Goal: Information Seeking & Learning: Learn about a topic

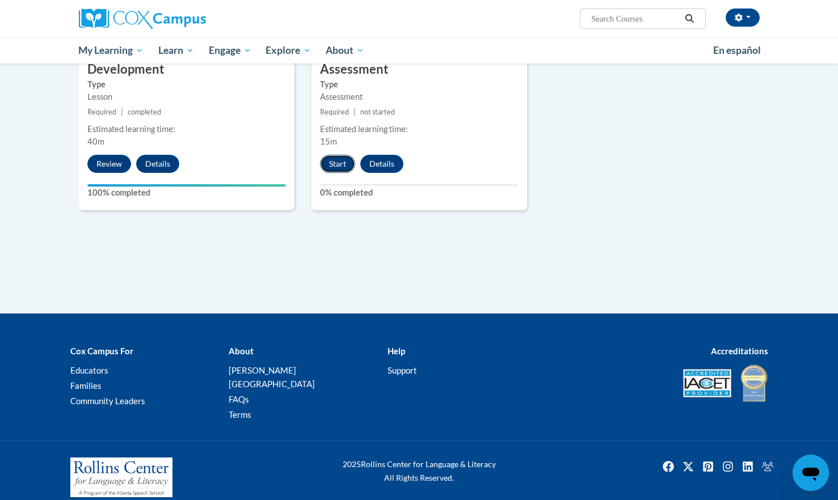
click at [338, 155] on button "Start" at bounding box center [337, 164] width 35 height 18
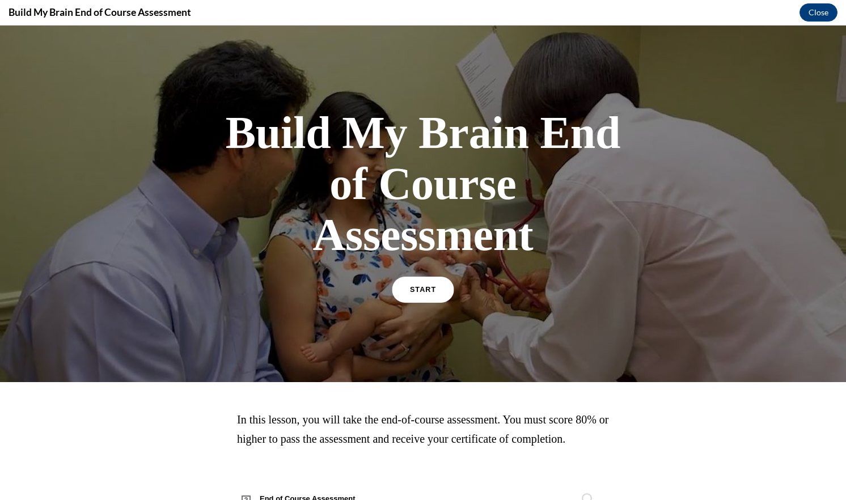
click at [424, 288] on span "START" at bounding box center [423, 290] width 26 height 9
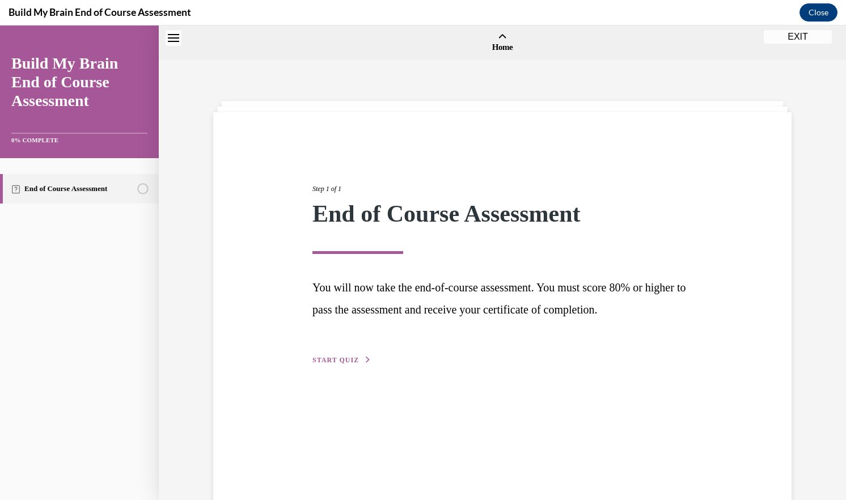
scroll to position [35, 0]
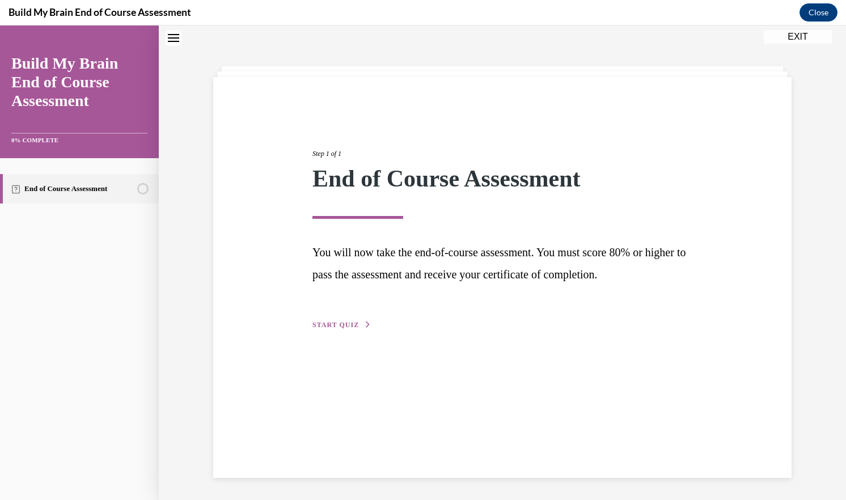
click at [348, 325] on span "START QUIZ" at bounding box center [336, 325] width 47 height 8
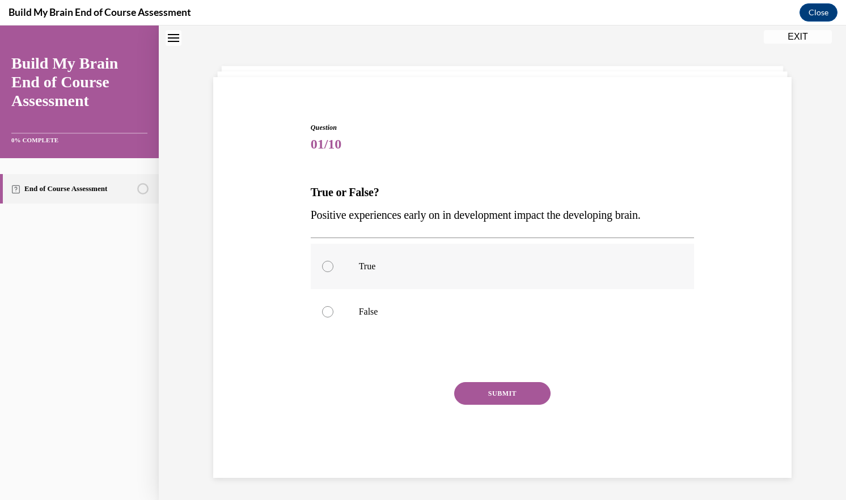
click at [348, 273] on label "True" at bounding box center [503, 266] width 384 height 45
click at [334, 272] on input "True" at bounding box center [327, 266] width 11 height 11
radio input "true"
click at [496, 397] on button "SUBMIT" at bounding box center [502, 393] width 96 height 23
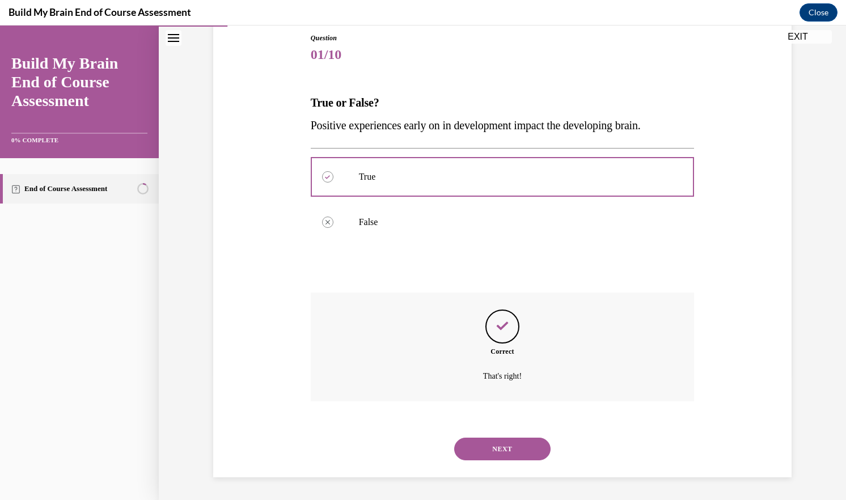
click at [528, 452] on button "NEXT" at bounding box center [502, 449] width 96 height 23
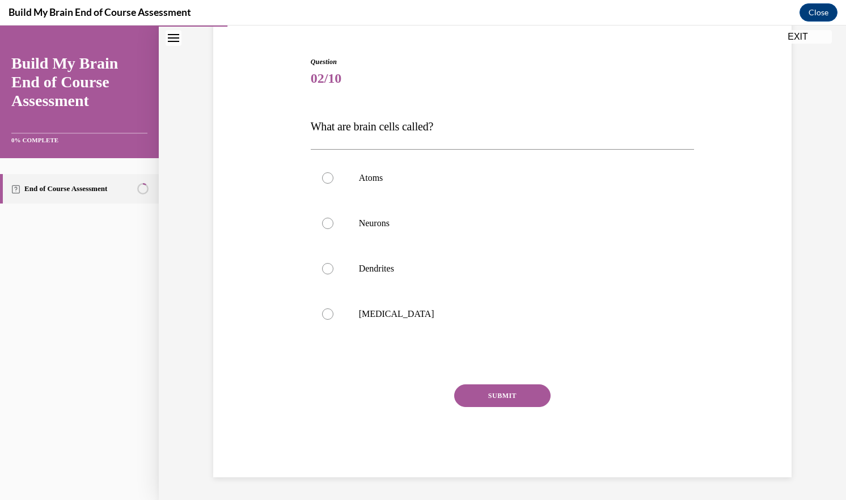
scroll to position [36, 0]
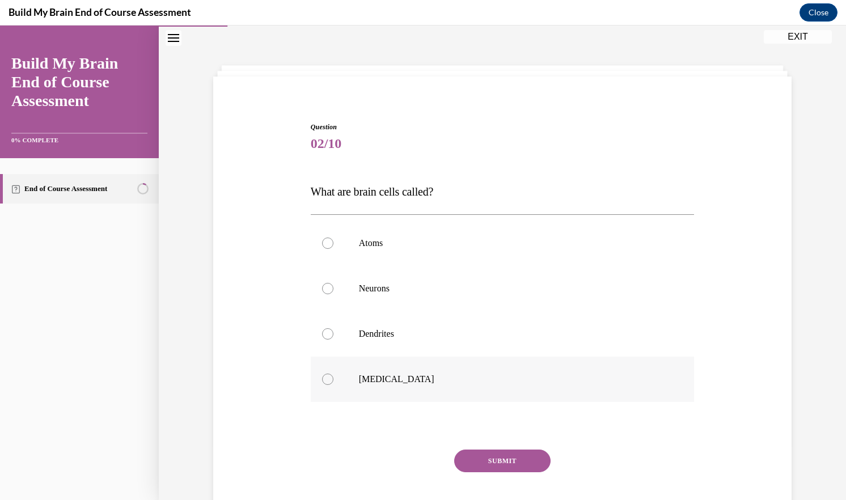
click at [475, 382] on p "Grey matter" at bounding box center [512, 379] width 307 height 11
click at [334, 382] on input "Grey matter" at bounding box center [327, 379] width 11 height 11
radio input "true"
click at [522, 466] on button "SUBMIT" at bounding box center [502, 461] width 96 height 23
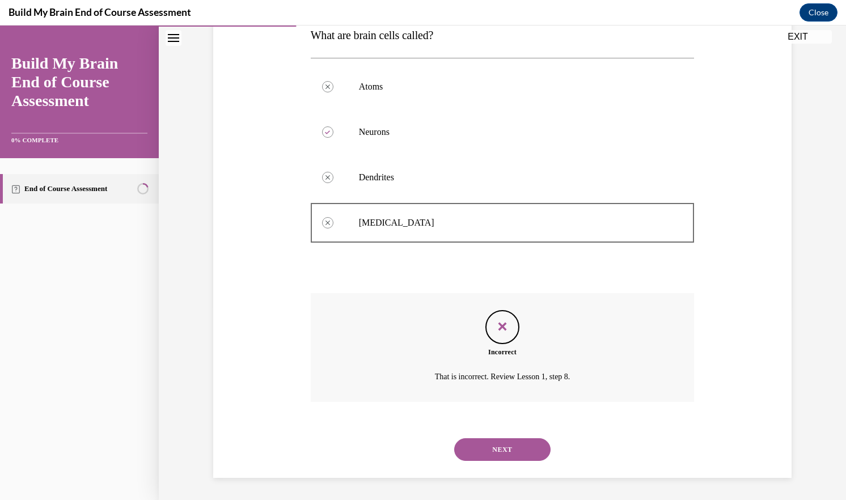
scroll to position [193, 0]
click at [504, 447] on button "NEXT" at bounding box center [502, 449] width 96 height 23
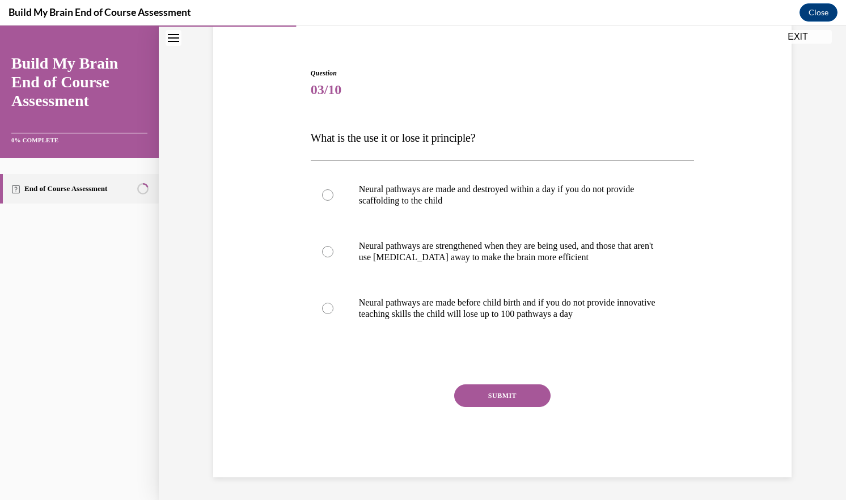
scroll to position [90, 0]
click at [525, 259] on p "Neural pathways are strengthened when they are being used, and those that aren'…" at bounding box center [512, 252] width 307 height 23
click at [334, 258] on input "Neural pathways are strengthened when they are being used, and those that aren'…" at bounding box center [327, 251] width 11 height 11
radio input "true"
click at [507, 385] on button "SUBMIT" at bounding box center [502, 396] width 96 height 23
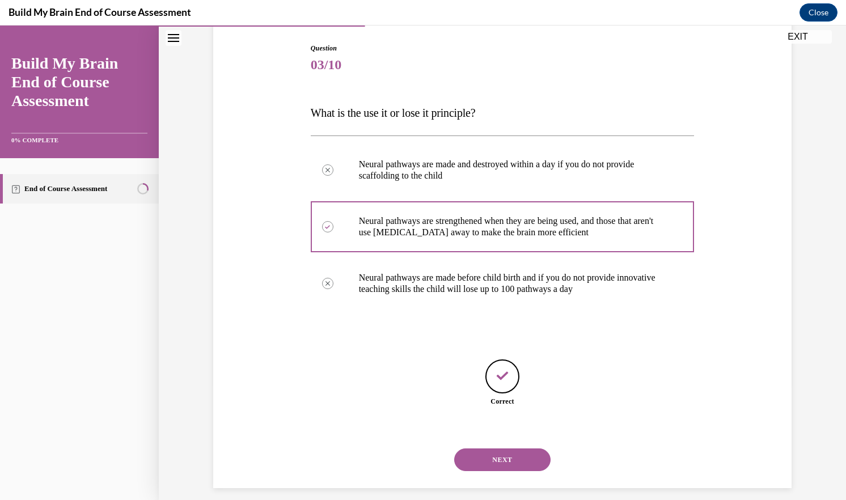
scroll to position [125, 0]
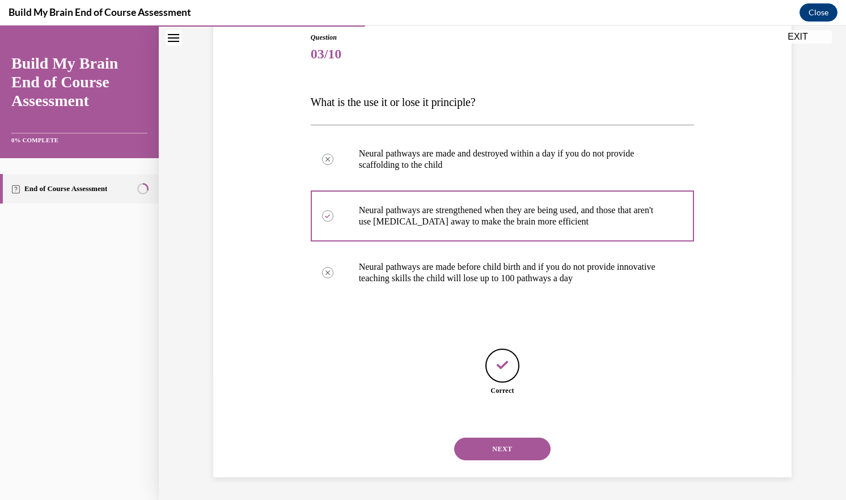
click at [504, 454] on button "NEXT" at bounding box center [502, 449] width 96 height 23
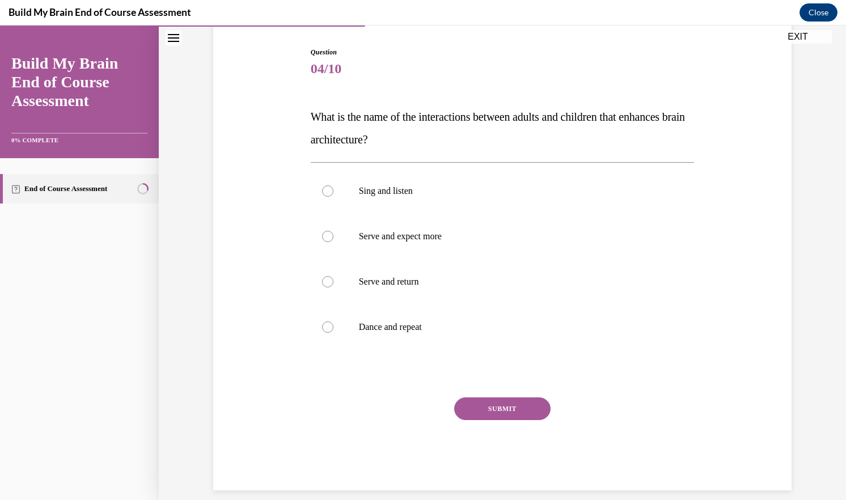
scroll to position [112, 0]
click at [427, 293] on label "Serve and return" at bounding box center [503, 280] width 384 height 45
click at [334, 286] on input "Serve and return" at bounding box center [327, 280] width 11 height 11
radio input "true"
click at [525, 406] on button "SUBMIT" at bounding box center [502, 408] width 96 height 23
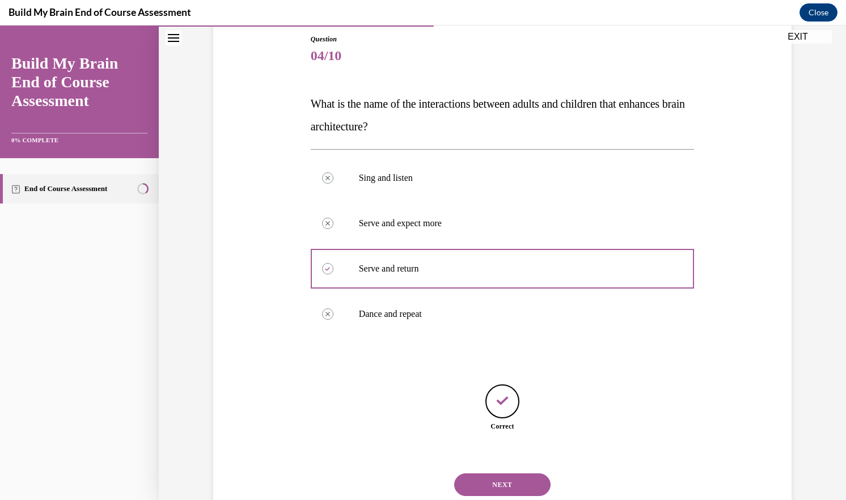
scroll to position [159, 0]
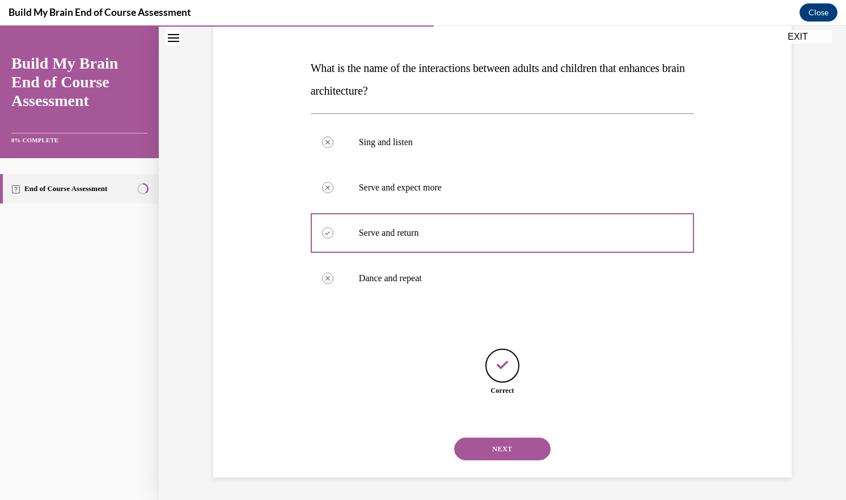
click at [529, 453] on button "NEXT" at bounding box center [502, 449] width 96 height 23
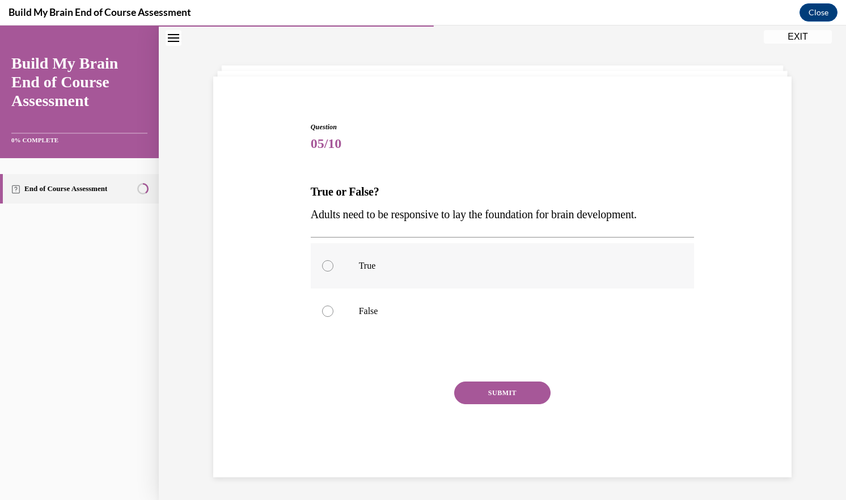
click at [348, 272] on label "True" at bounding box center [503, 265] width 384 height 45
click at [334, 272] on input "True" at bounding box center [327, 265] width 11 height 11
radio input "true"
click at [496, 389] on button "SUBMIT" at bounding box center [502, 393] width 96 height 23
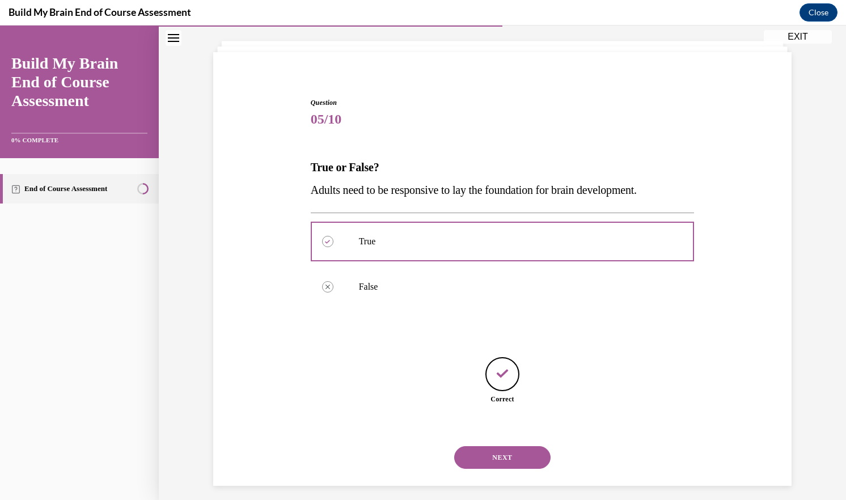
scroll to position [69, 0]
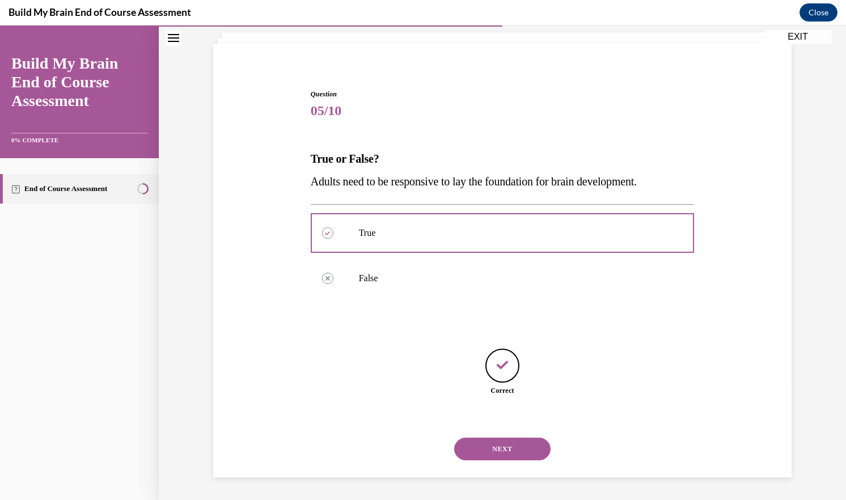
click at [516, 444] on button "NEXT" at bounding box center [502, 449] width 96 height 23
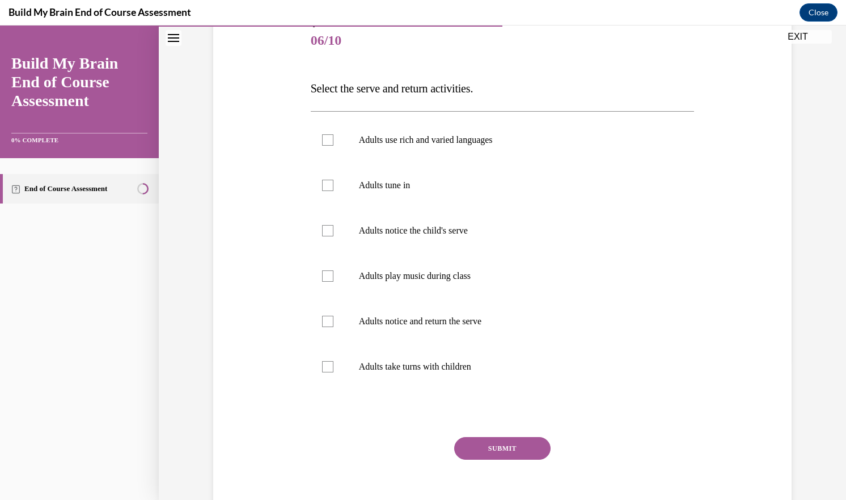
scroll to position [138, 0]
click at [401, 138] on p "Adults use rich and varied languages" at bounding box center [512, 141] width 307 height 11
click at [334, 138] on input "Adults use rich and varied languages" at bounding box center [327, 141] width 11 height 11
checkbox input "true"
click at [395, 182] on p "Adults tune in" at bounding box center [512, 186] width 307 height 11
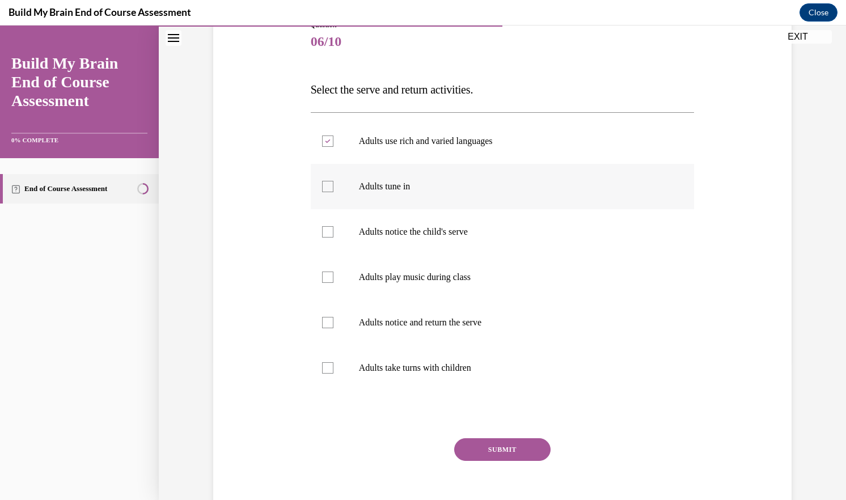
click at [334, 182] on input "Adults tune in" at bounding box center [327, 186] width 11 height 11
checkbox input "true"
click at [419, 233] on p "Adults notice the child's serve" at bounding box center [512, 231] width 307 height 11
click at [334, 233] on input "Adults notice the child's serve" at bounding box center [327, 231] width 11 height 11
checkbox input "true"
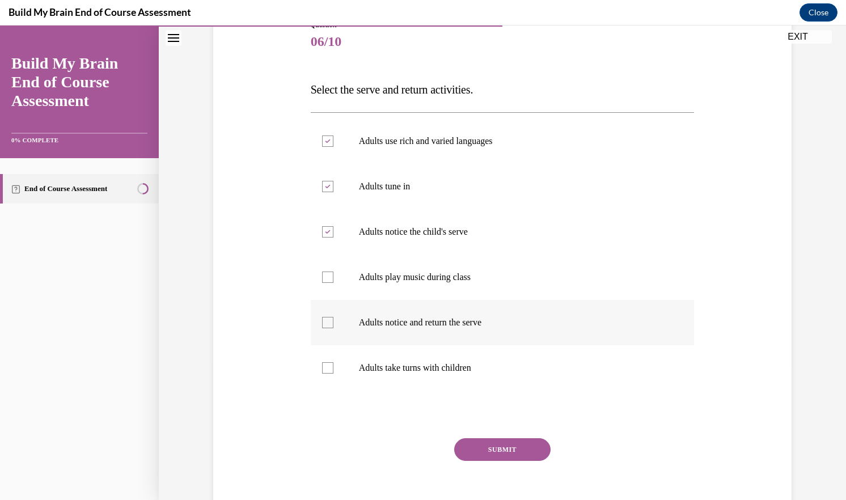
click at [477, 322] on p "Adults notice and return the serve" at bounding box center [512, 322] width 307 height 11
click at [334, 322] on input "Adults notice and return the serve" at bounding box center [327, 322] width 11 height 11
checkbox input "true"
click at [456, 368] on p "Adults take turns with children" at bounding box center [512, 367] width 307 height 11
click at [334, 368] on input "Adults take turns with children" at bounding box center [327, 367] width 11 height 11
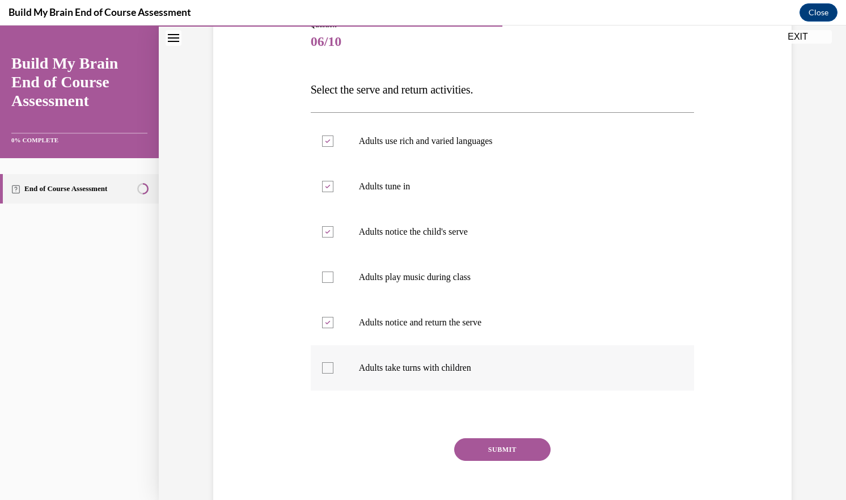
checkbox input "true"
click at [443, 268] on label "Adults play music during class" at bounding box center [503, 277] width 384 height 45
click at [334, 272] on input "Adults play music during class" at bounding box center [327, 277] width 11 height 11
checkbox input "true"
click at [496, 444] on button "SUBMIT" at bounding box center [502, 449] width 96 height 23
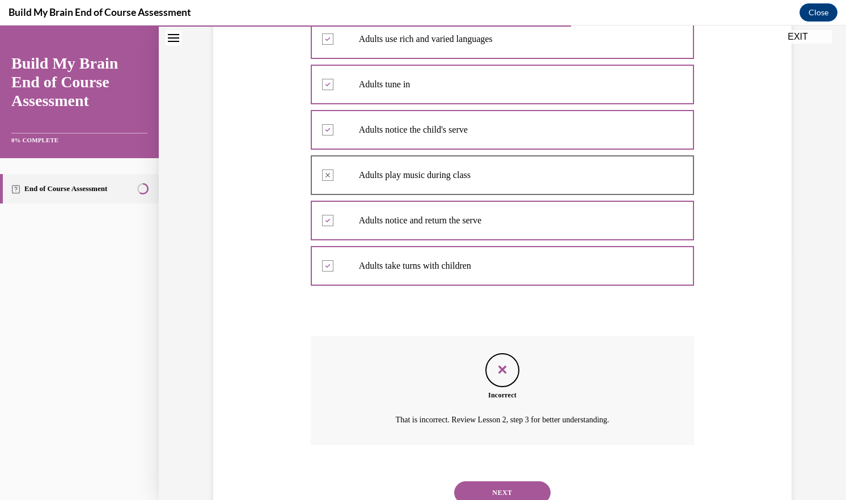
scroll to position [284, 0]
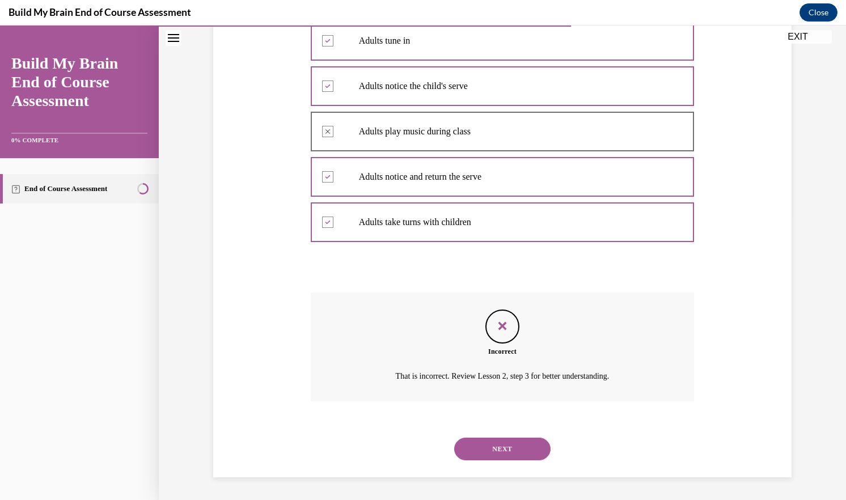
click at [529, 456] on button "NEXT" at bounding box center [502, 449] width 96 height 23
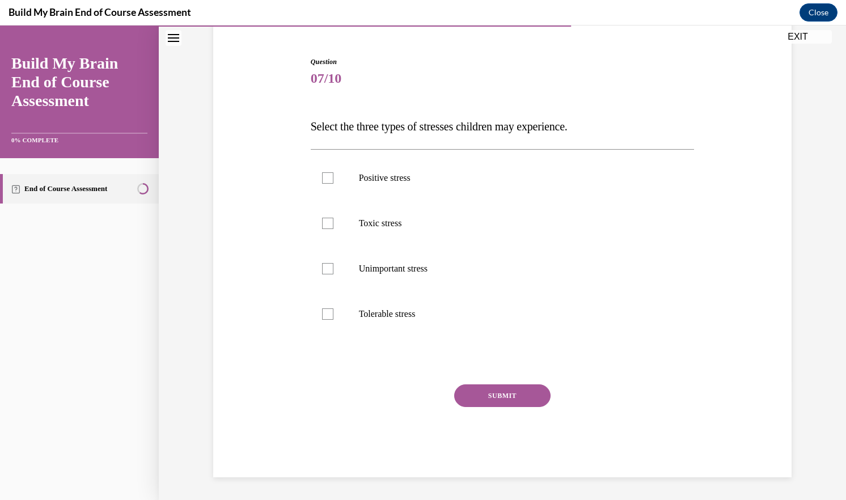
scroll to position [101, 0]
click at [383, 233] on label "Toxic stress" at bounding box center [503, 223] width 384 height 45
click at [334, 229] on input "Toxic stress" at bounding box center [327, 223] width 11 height 11
checkbox input "true"
click at [390, 182] on p "Positive stress" at bounding box center [512, 177] width 307 height 11
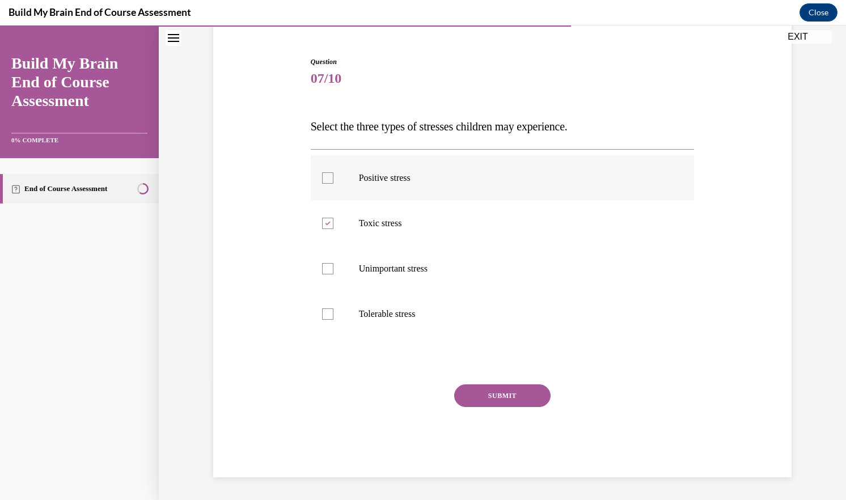
click at [334, 182] on input "Positive stress" at bounding box center [327, 177] width 11 height 11
checkbox input "true"
click at [401, 311] on p "Tolerable stress" at bounding box center [512, 314] width 307 height 11
click at [334, 311] on input "Tolerable stress" at bounding box center [327, 314] width 11 height 11
checkbox input "true"
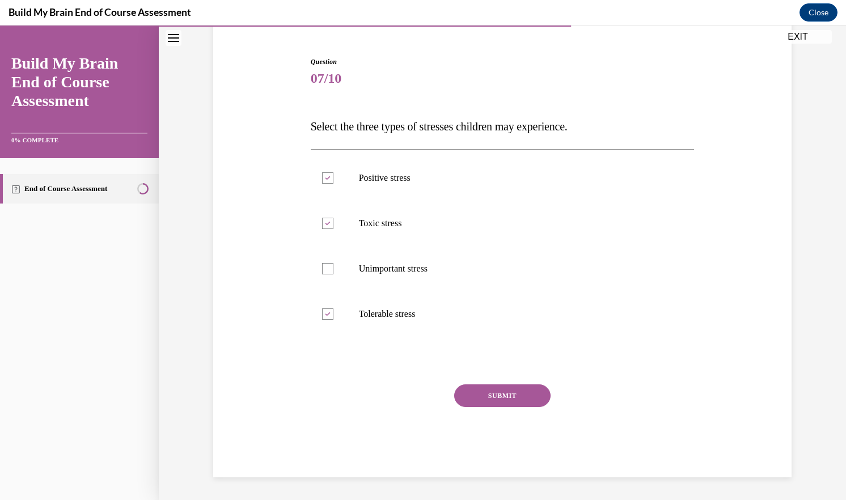
click at [504, 398] on button "SUBMIT" at bounding box center [502, 396] width 96 height 23
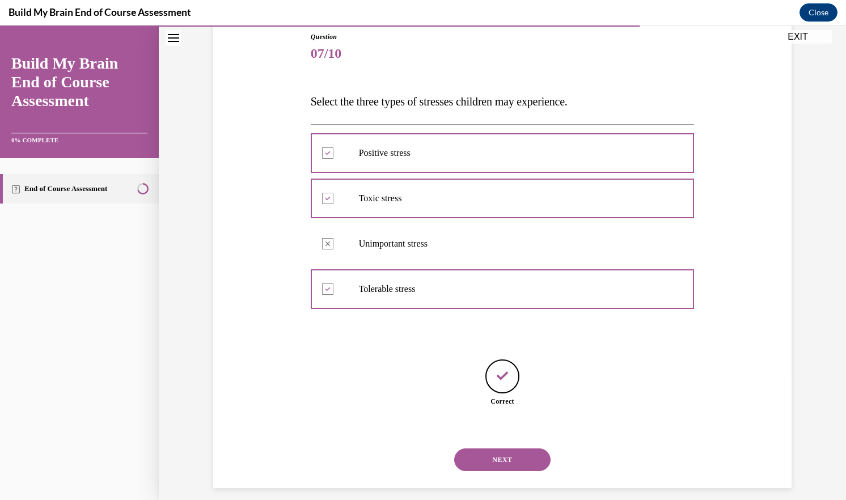
scroll to position [137, 0]
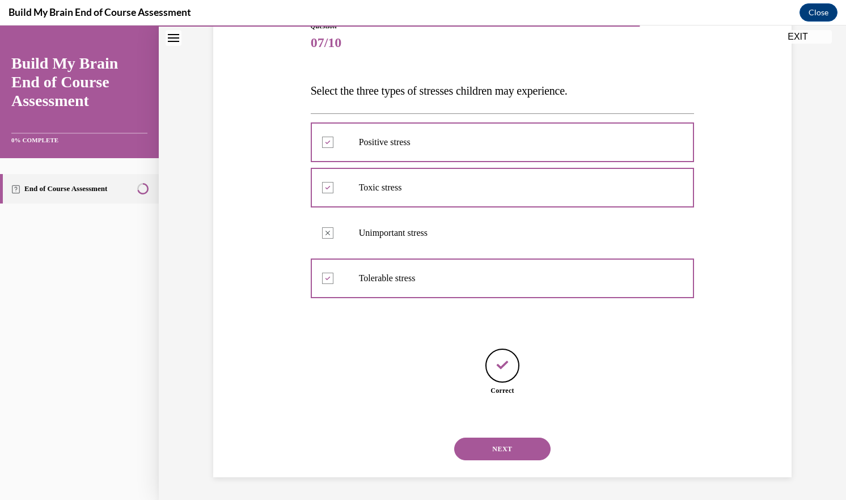
click at [500, 452] on button "NEXT" at bounding box center [502, 449] width 96 height 23
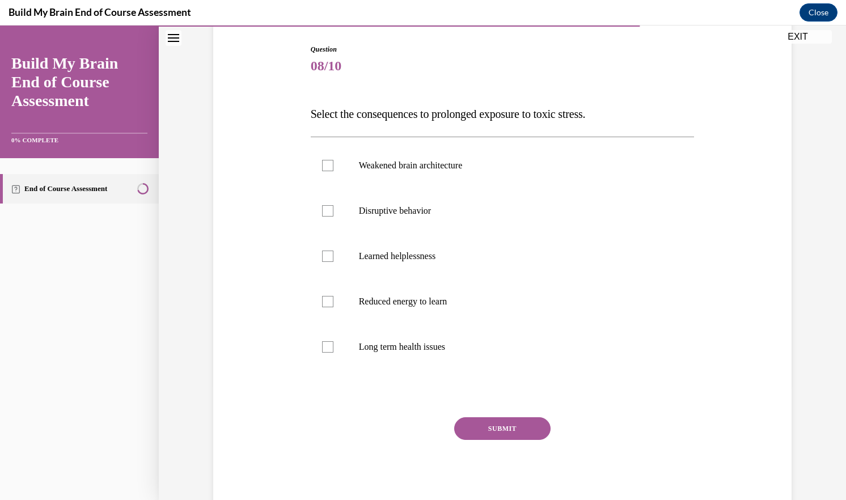
scroll to position [115, 0]
click at [385, 159] on p "Weakened brain architecture" at bounding box center [512, 164] width 307 height 11
click at [334, 159] on input "Weakened brain architecture" at bounding box center [327, 164] width 11 height 11
checkbox input "true"
click at [390, 209] on p "Disruptive behavior" at bounding box center [512, 209] width 307 height 11
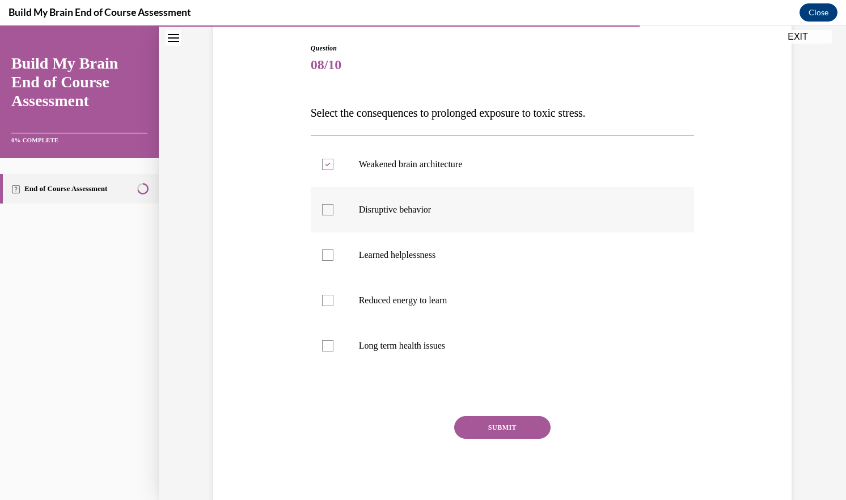
click at [334, 209] on input "Disruptive behavior" at bounding box center [327, 209] width 11 height 11
checkbox input "true"
click at [392, 248] on label "Learned helplessness" at bounding box center [503, 255] width 384 height 45
click at [334, 250] on input "Learned helplessness" at bounding box center [327, 255] width 11 height 11
checkbox input "true"
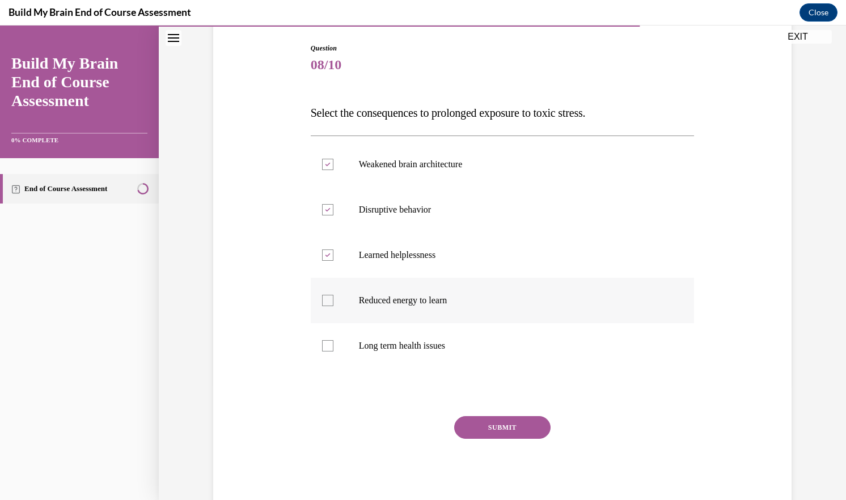
click at [400, 291] on label "Reduced energy to learn" at bounding box center [503, 300] width 384 height 45
click at [334, 295] on input "Reduced energy to learn" at bounding box center [327, 300] width 11 height 11
checkbox input "true"
click at [409, 343] on p "Long term health issues" at bounding box center [512, 345] width 307 height 11
click at [334, 343] on input "Long term health issues" at bounding box center [327, 345] width 11 height 11
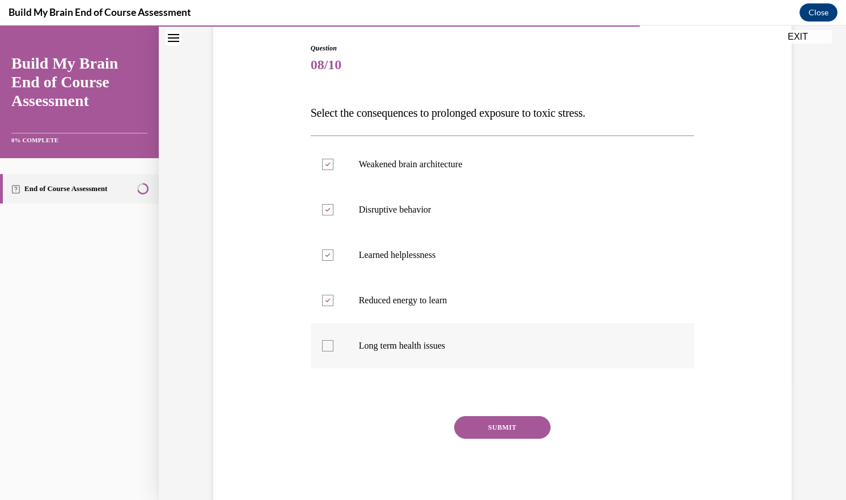
checkbox input "true"
click at [514, 429] on button "SUBMIT" at bounding box center [502, 427] width 96 height 23
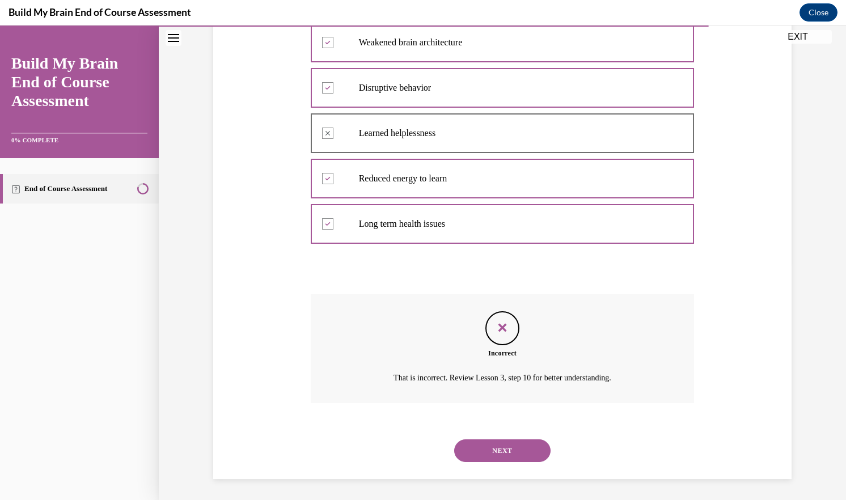
scroll to position [238, 0]
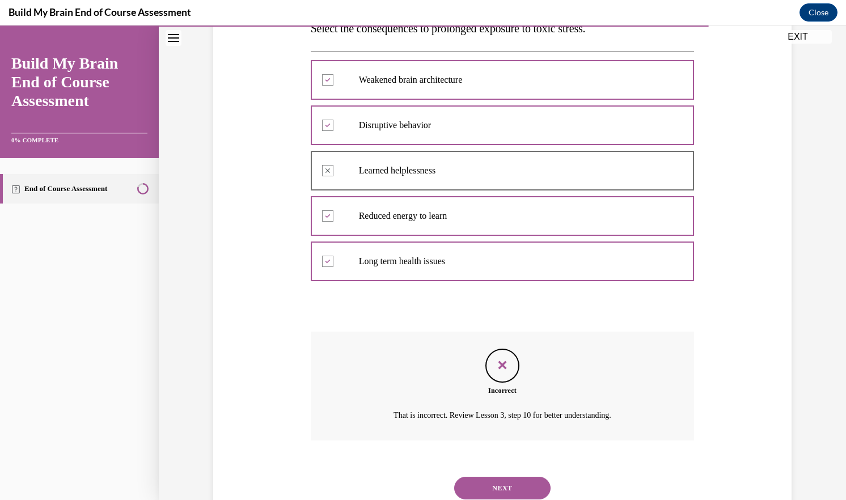
click at [522, 482] on button "NEXT" at bounding box center [502, 488] width 96 height 23
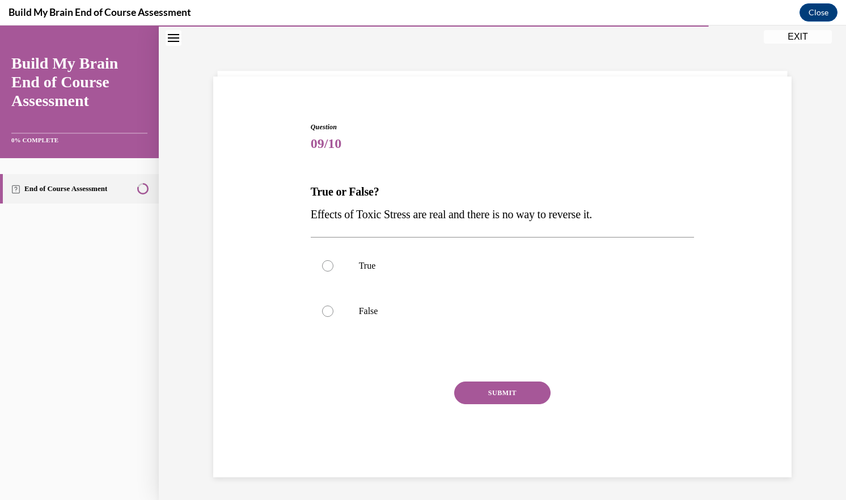
scroll to position [36, 0]
click at [362, 307] on p "False" at bounding box center [512, 311] width 307 height 11
click at [334, 307] on input "False" at bounding box center [327, 311] width 11 height 11
radio input "true"
click at [471, 385] on button "SUBMIT" at bounding box center [502, 393] width 96 height 23
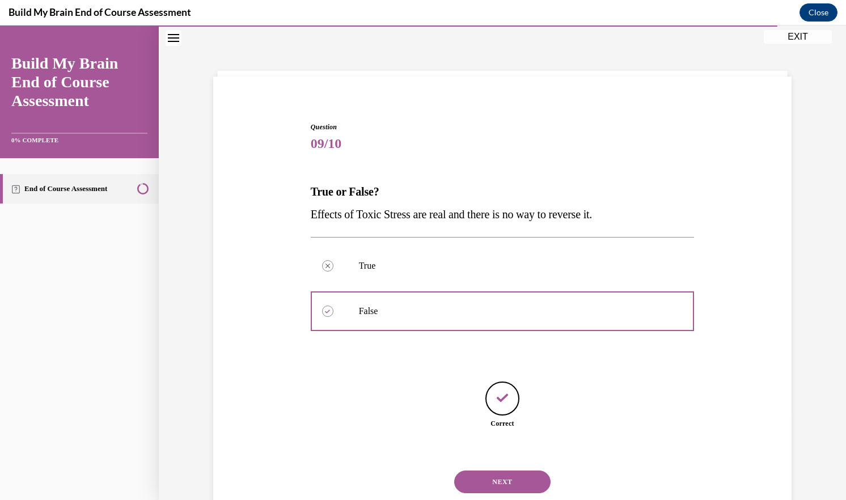
scroll to position [69, 0]
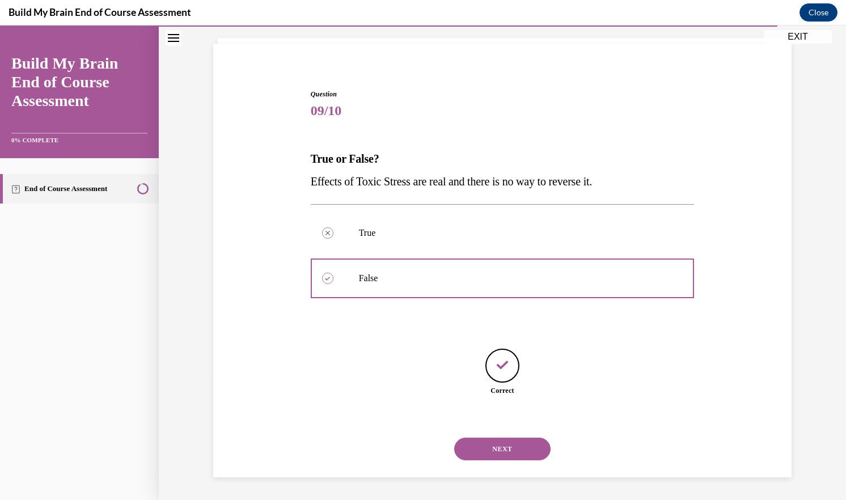
click at [498, 441] on button "NEXT" at bounding box center [502, 449] width 96 height 23
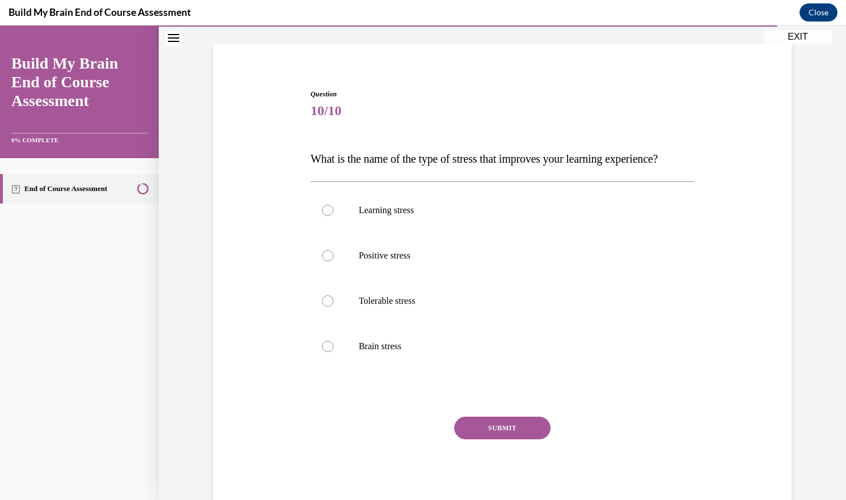
scroll to position [60, 0]
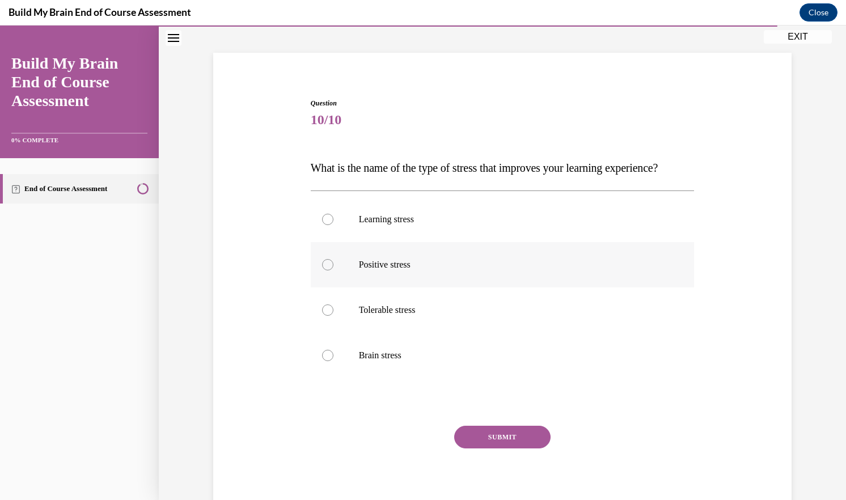
click at [413, 271] on p "Positive stress" at bounding box center [512, 264] width 307 height 11
click at [334, 271] on input "Positive stress" at bounding box center [327, 264] width 11 height 11
radio input "true"
click at [483, 449] on button "SUBMIT" at bounding box center [502, 437] width 96 height 23
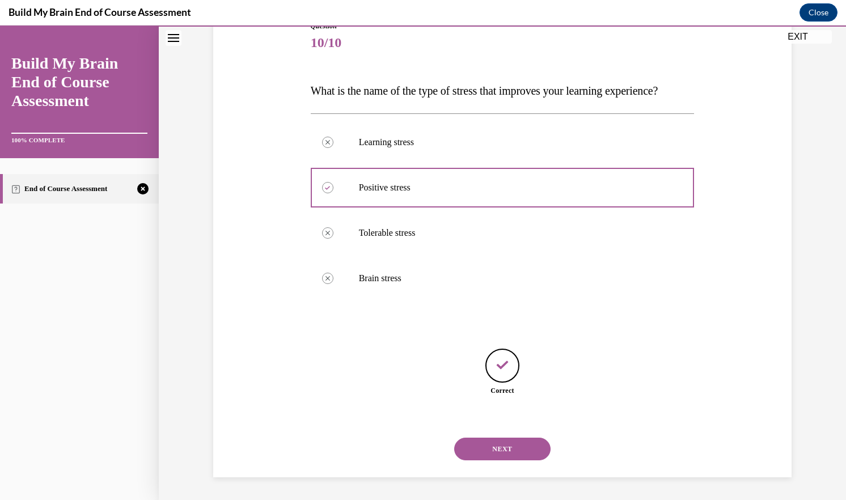
scroll to position [159, 0]
click at [483, 458] on button "NEXT" at bounding box center [502, 449] width 96 height 23
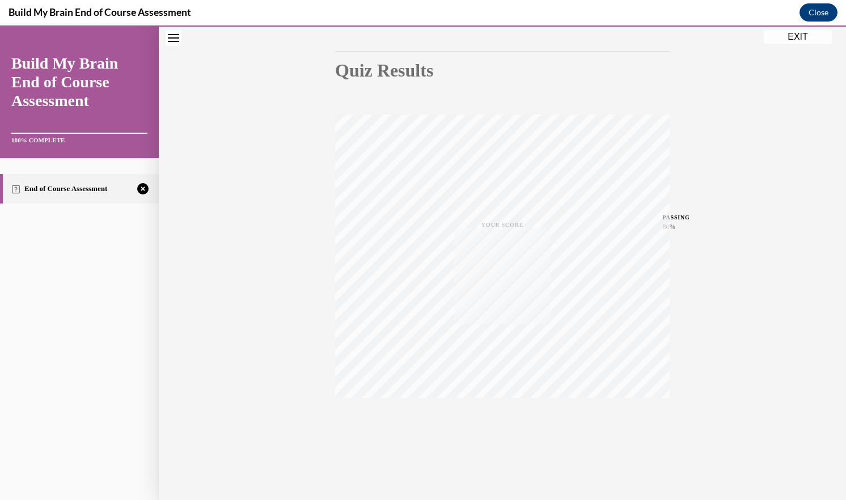
scroll to position [107, 0]
click at [490, 435] on icon "button" at bounding box center [503, 431] width 40 height 12
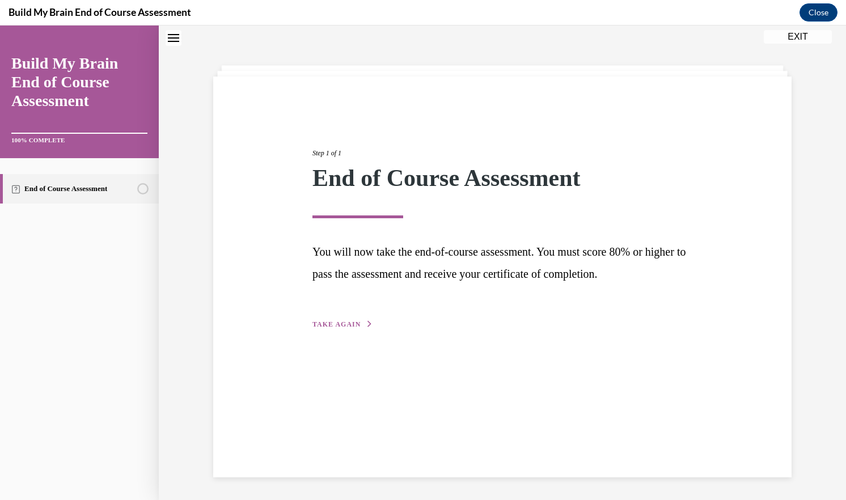
click at [334, 327] on span "TAKE AGAIN" at bounding box center [337, 324] width 48 height 8
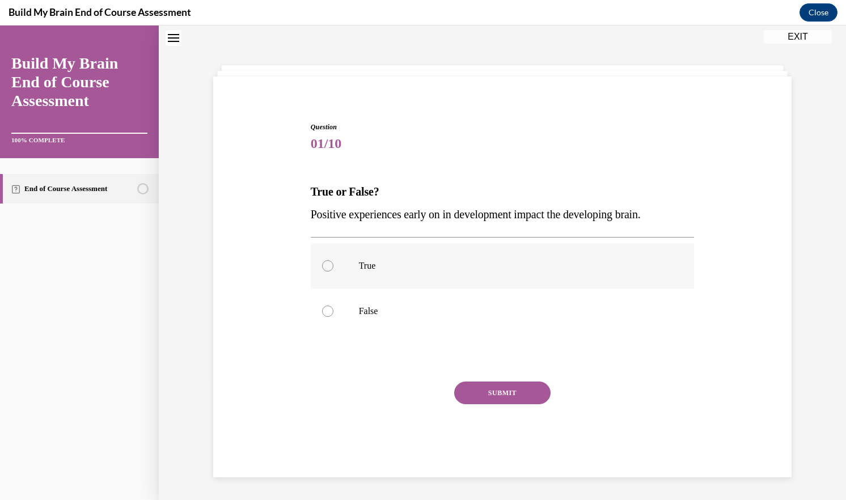
click at [385, 271] on p "True" at bounding box center [512, 265] width 307 height 11
click at [334, 271] on input "True" at bounding box center [327, 265] width 11 height 11
radio input "true"
click at [486, 382] on button "SUBMIT" at bounding box center [502, 393] width 96 height 23
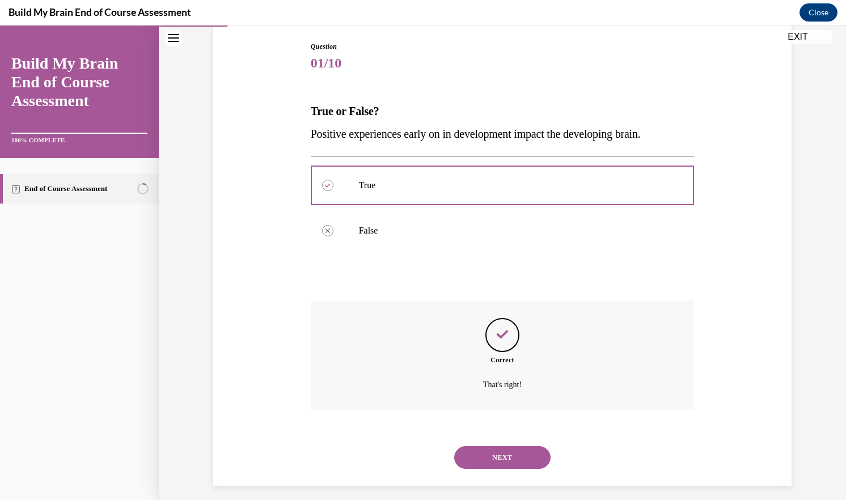
scroll to position [125, 0]
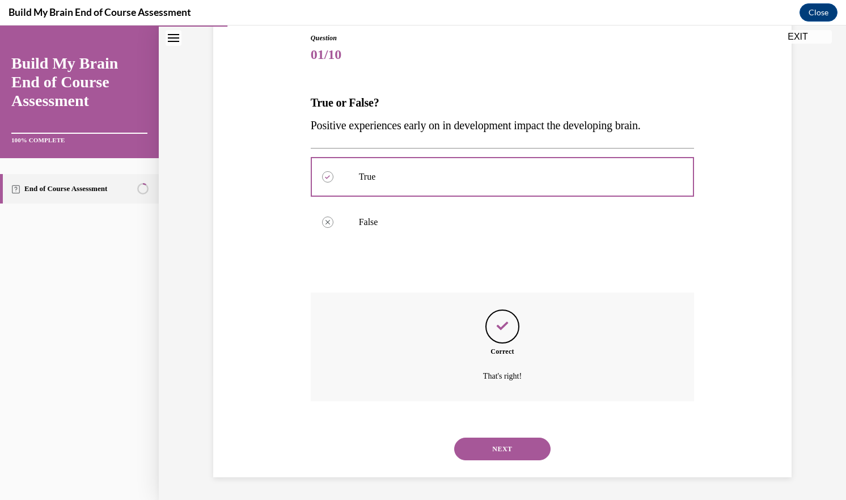
click at [532, 449] on button "NEXT" at bounding box center [502, 449] width 96 height 23
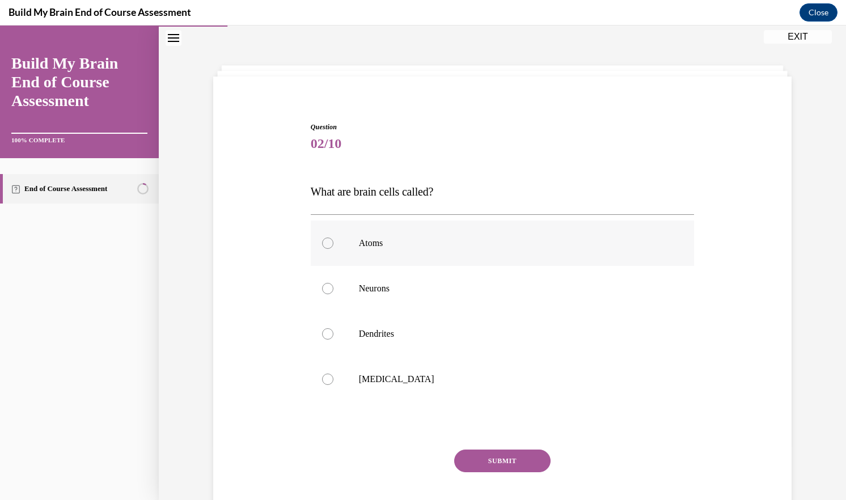
scroll to position [36, 0]
click at [382, 282] on label "Neurons" at bounding box center [503, 288] width 384 height 45
click at [334, 283] on input "Neurons" at bounding box center [327, 288] width 11 height 11
radio input "true"
click at [522, 453] on button "SUBMIT" at bounding box center [502, 461] width 96 height 23
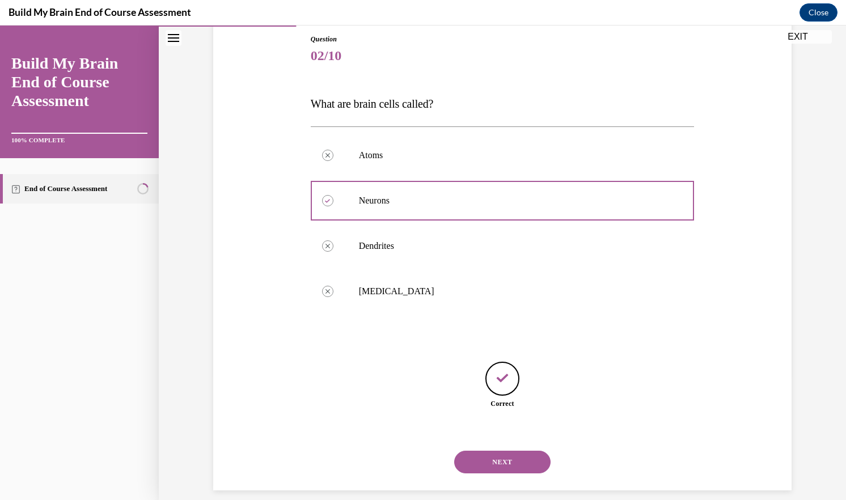
scroll to position [137, 0]
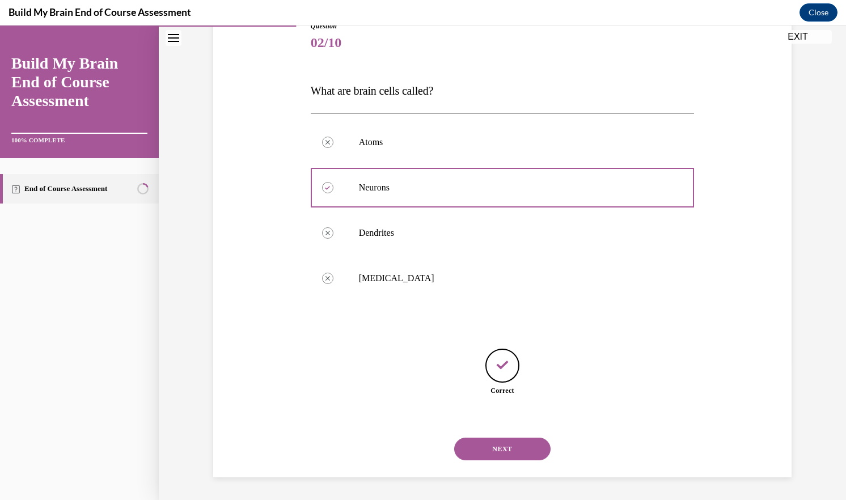
click at [510, 451] on button "NEXT" at bounding box center [502, 449] width 96 height 23
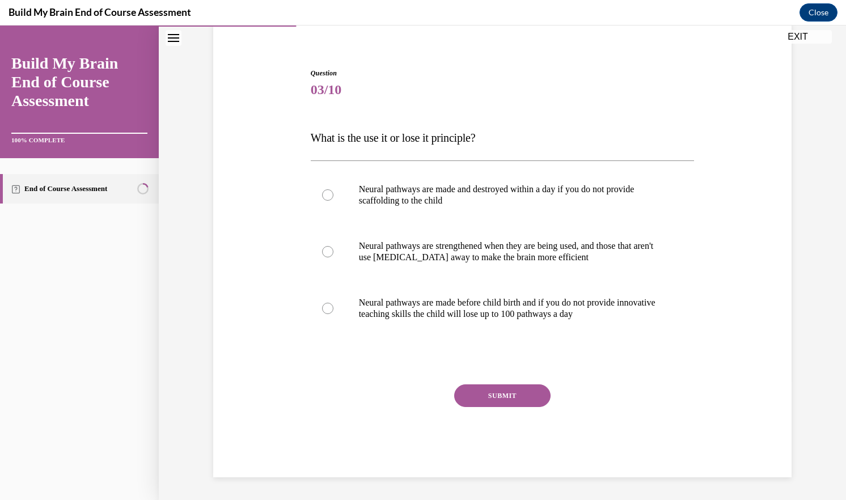
scroll to position [90, 0]
click at [483, 261] on p "Neural pathways are strengthened when they are being used, and those that aren'…" at bounding box center [512, 252] width 307 height 23
click at [334, 258] on input "Neural pathways are strengthened when they are being used, and those that aren'…" at bounding box center [327, 251] width 11 height 11
radio input "true"
click at [504, 395] on button "SUBMIT" at bounding box center [502, 396] width 96 height 23
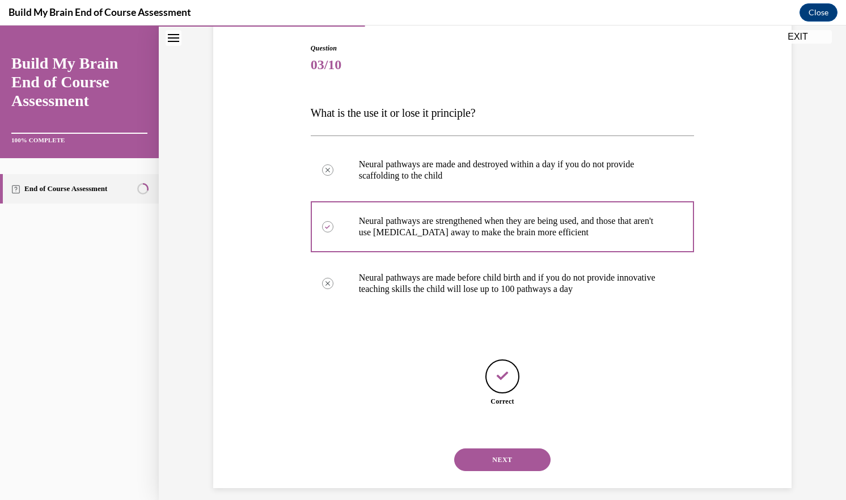
scroll to position [125, 0]
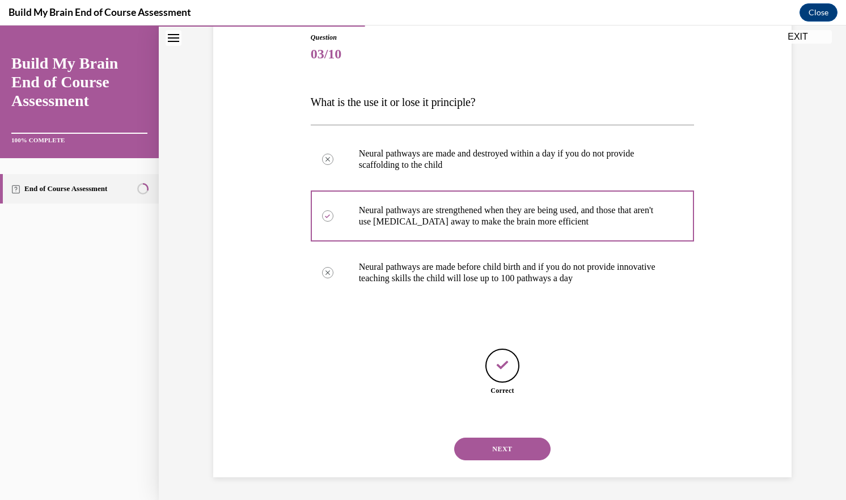
click at [510, 446] on button "NEXT" at bounding box center [502, 449] width 96 height 23
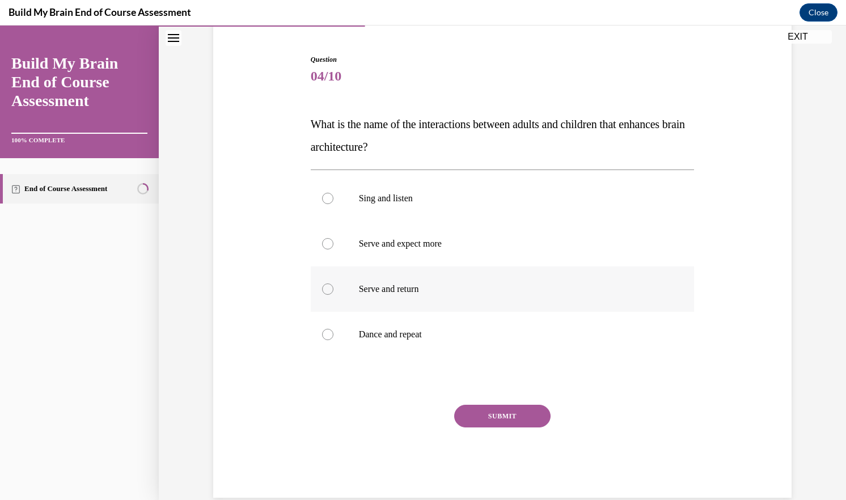
scroll to position [112, 0]
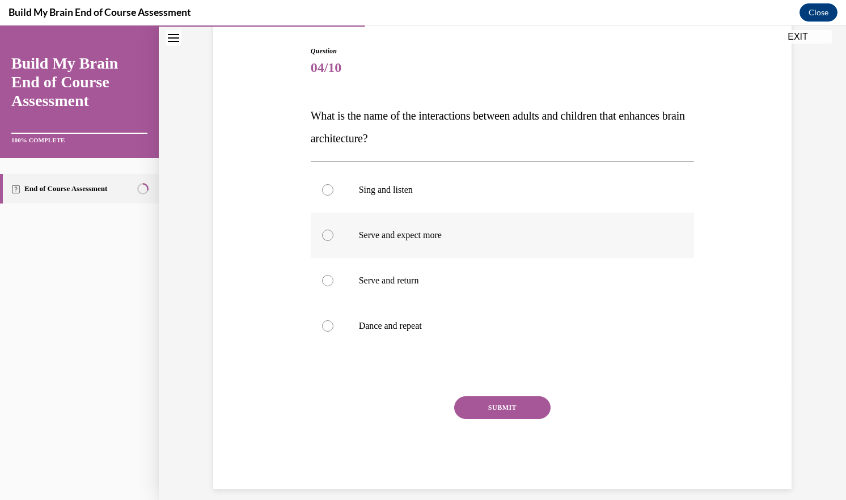
click at [392, 240] on p "Serve and expect more" at bounding box center [512, 235] width 307 height 11
click at [334, 240] on input "Serve and expect more" at bounding box center [327, 235] width 11 height 11
radio input "true"
click at [366, 285] on p "Serve and return" at bounding box center [512, 280] width 307 height 11
click at [334, 285] on input "Serve and return" at bounding box center [327, 280] width 11 height 11
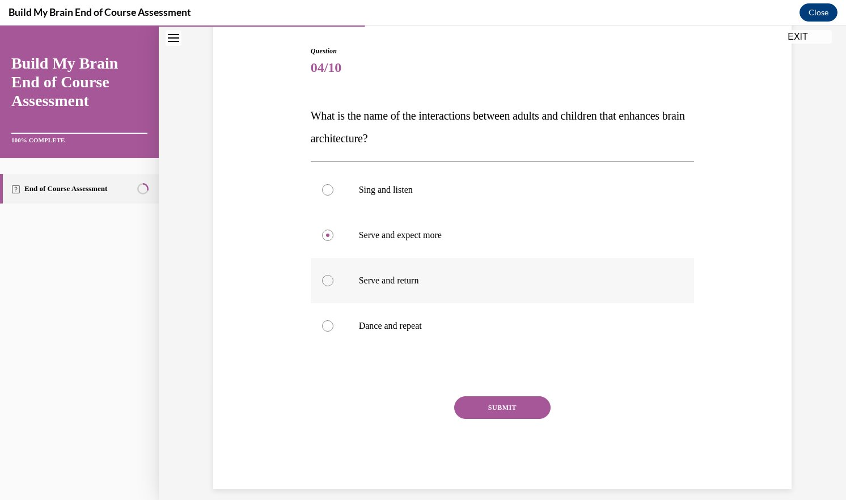
radio input "true"
click at [488, 411] on button "SUBMIT" at bounding box center [502, 408] width 96 height 23
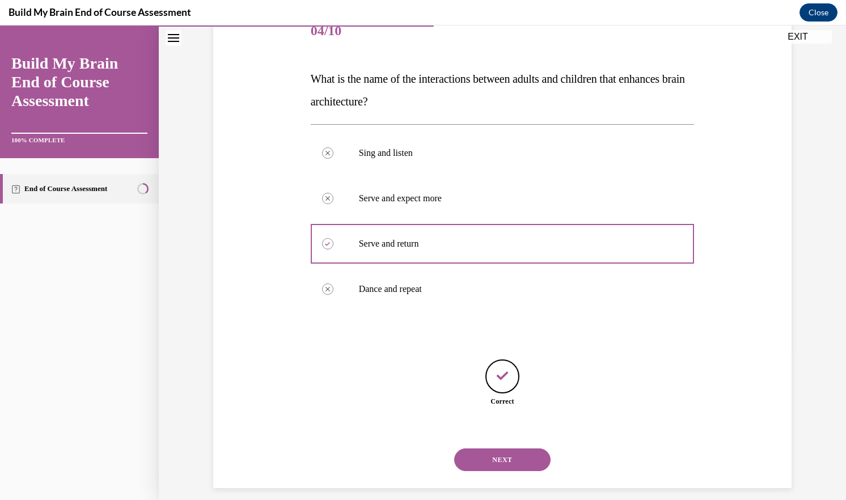
scroll to position [159, 0]
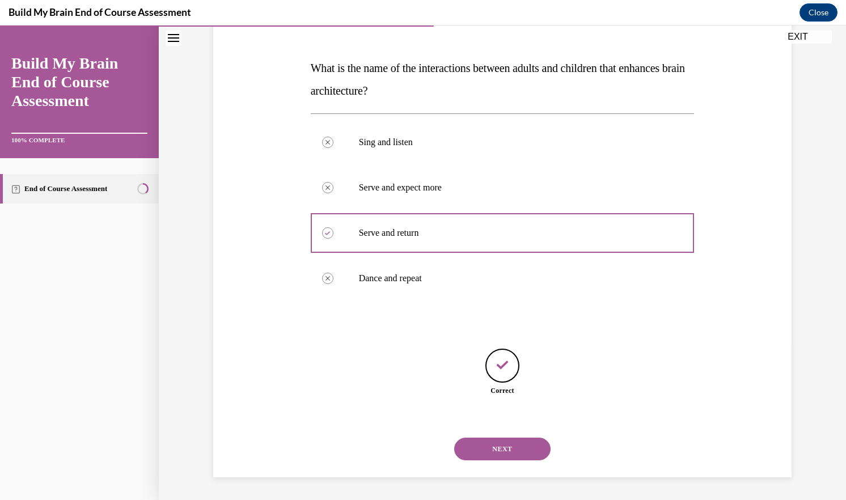
click at [499, 458] on button "NEXT" at bounding box center [502, 449] width 96 height 23
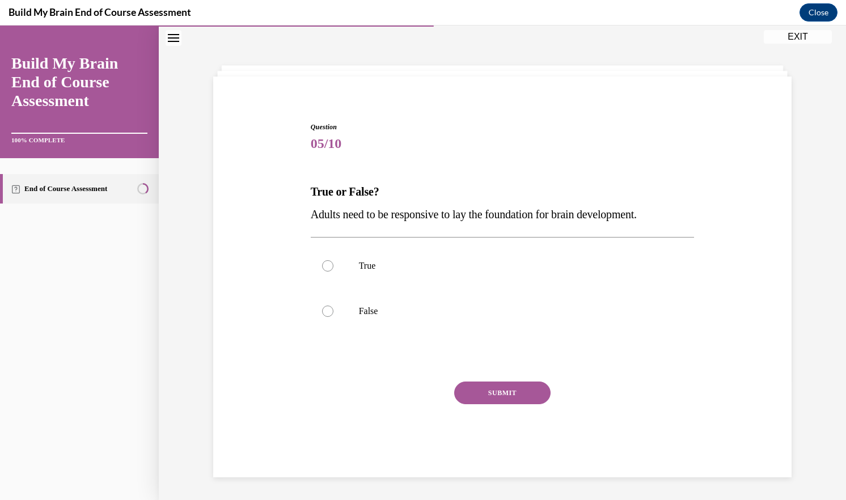
scroll to position [36, 0]
click at [377, 268] on p "True" at bounding box center [512, 265] width 307 height 11
click at [334, 268] on input "True" at bounding box center [327, 265] width 11 height 11
radio input "true"
click at [486, 391] on button "SUBMIT" at bounding box center [502, 393] width 96 height 23
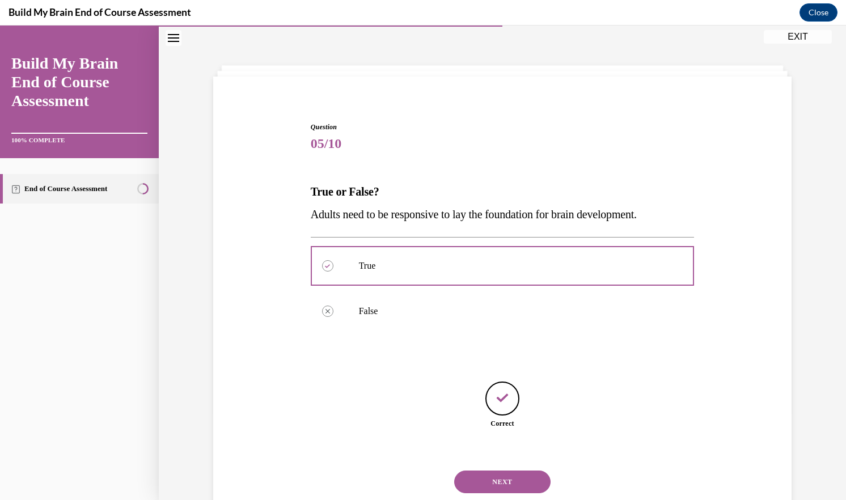
scroll to position [69, 0]
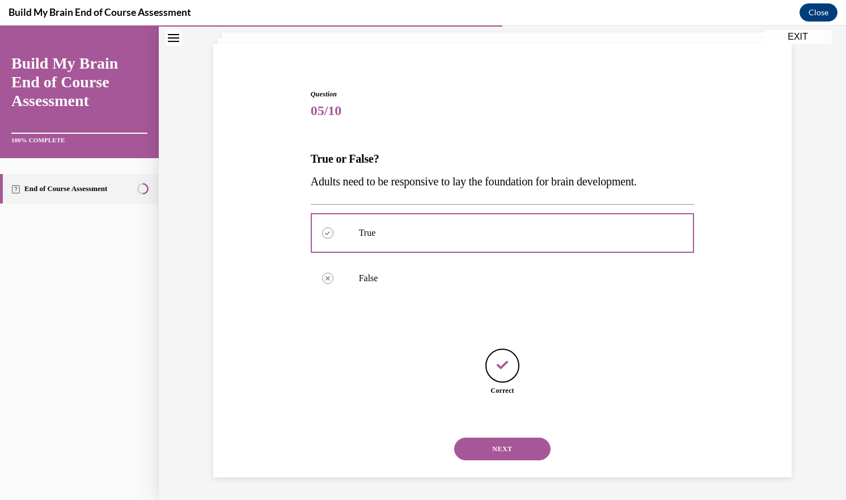
click at [505, 438] on button "NEXT" at bounding box center [502, 449] width 96 height 23
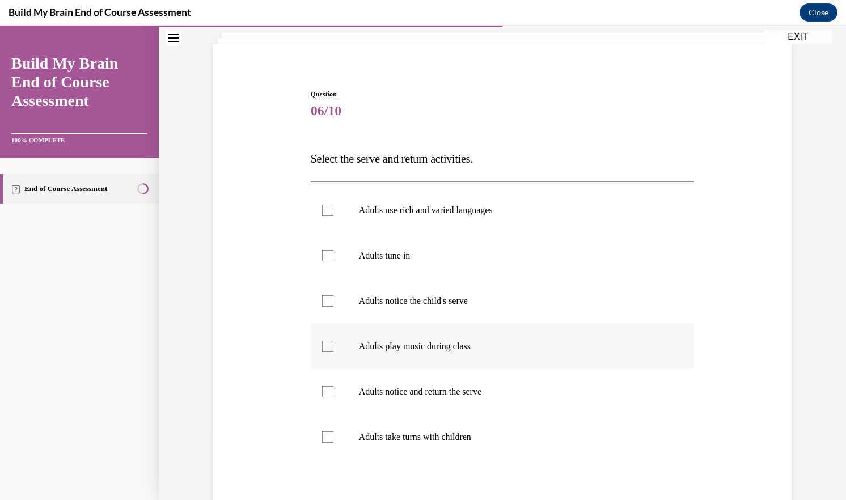
scroll to position [60, 0]
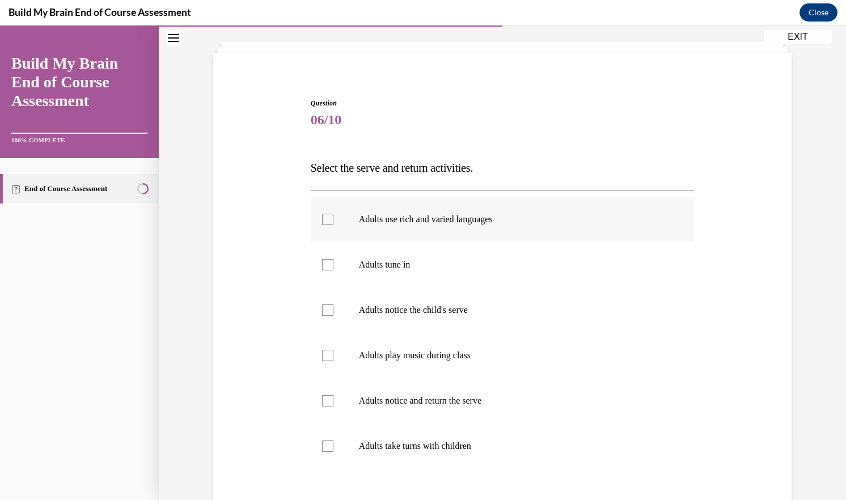
click at [407, 221] on p "Adults use rich and varied languages" at bounding box center [512, 219] width 307 height 11
click at [334, 221] on input "Adults use rich and varied languages" at bounding box center [327, 219] width 11 height 11
checkbox input "true"
click at [411, 281] on label "Adults tune in" at bounding box center [503, 264] width 384 height 45
click at [334, 271] on input "Adults tune in" at bounding box center [327, 264] width 11 height 11
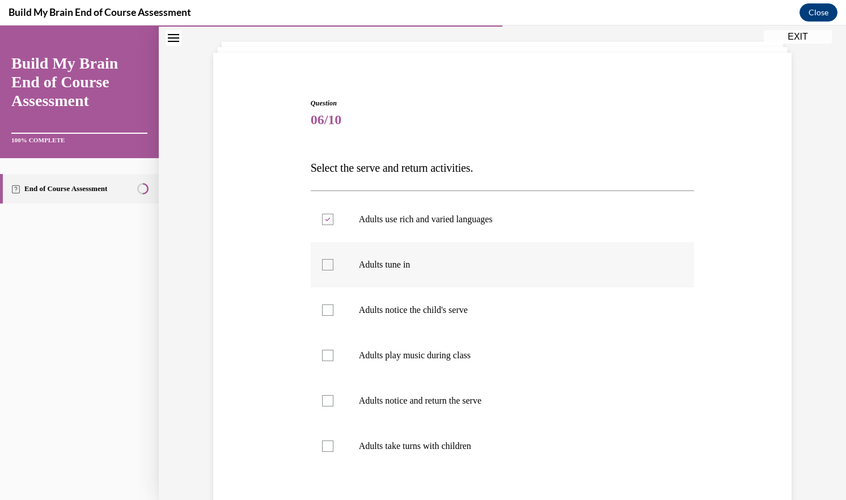
checkbox input "true"
click at [419, 320] on label "Adults notice the child's serve" at bounding box center [503, 310] width 384 height 45
click at [334, 316] on input "Adults notice the child's serve" at bounding box center [327, 310] width 11 height 11
checkbox input "true"
click at [437, 390] on label "Adults notice and return the serve" at bounding box center [503, 400] width 384 height 45
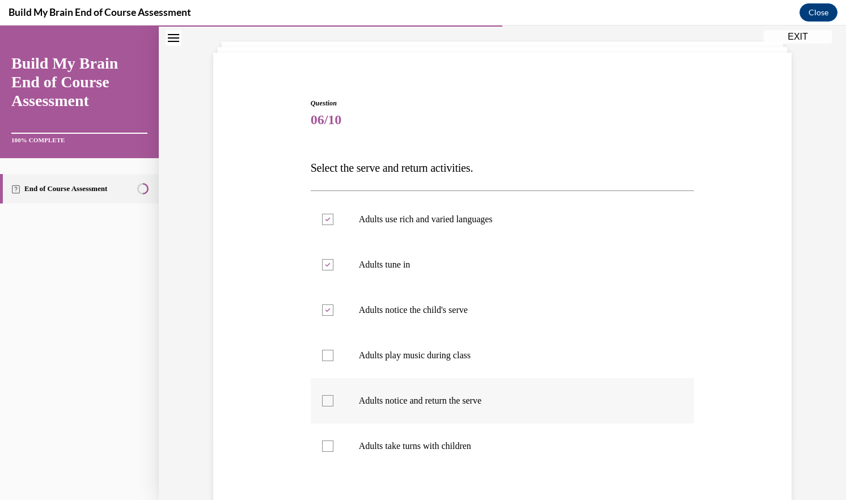
click at [334, 395] on input "Adults notice and return the serve" at bounding box center [327, 400] width 11 height 11
checkbox input "true"
click at [441, 449] on p "Adults take turns with children" at bounding box center [512, 446] width 307 height 11
click at [334, 449] on input "Adults take turns with children" at bounding box center [327, 446] width 11 height 11
checkbox input "true"
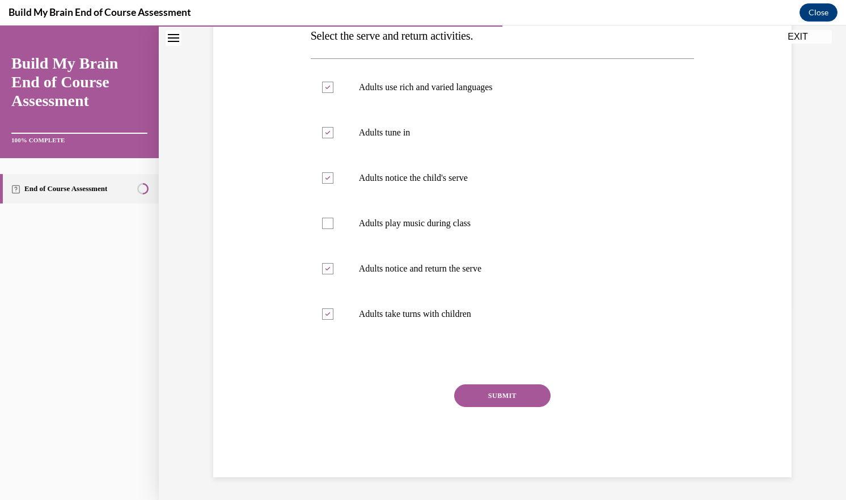
click at [531, 397] on button "SUBMIT" at bounding box center [502, 396] width 96 height 23
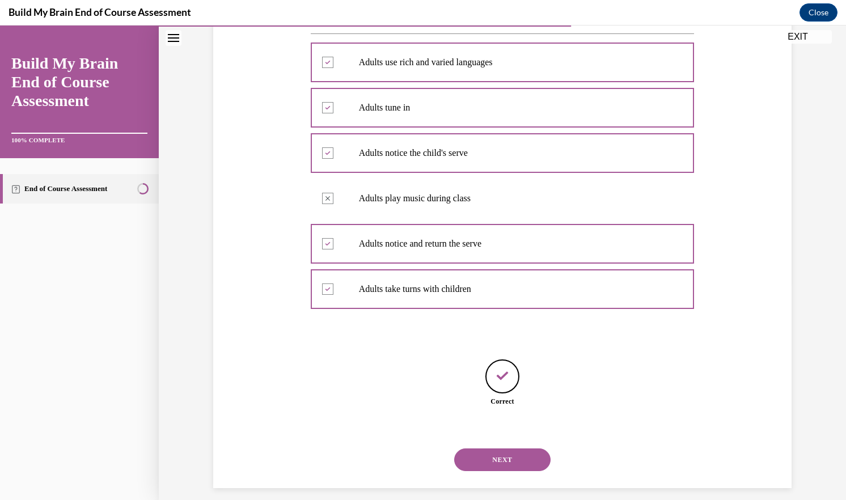
scroll to position [227, 0]
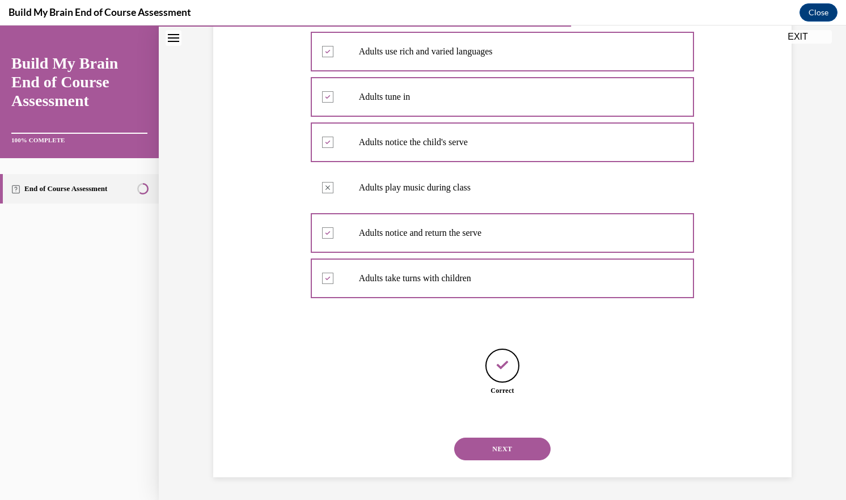
click at [517, 457] on button "NEXT" at bounding box center [502, 449] width 96 height 23
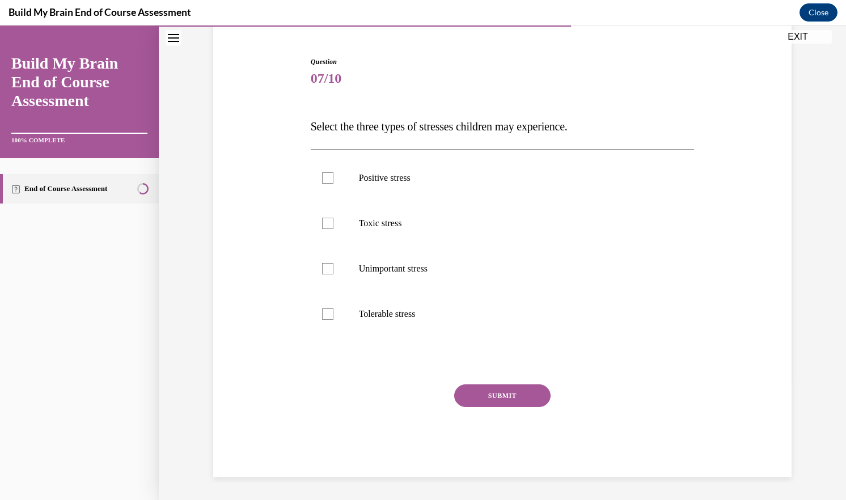
scroll to position [101, 0]
click at [352, 175] on label "Positive stress" at bounding box center [503, 177] width 384 height 45
click at [334, 175] on input "Positive stress" at bounding box center [327, 177] width 11 height 11
checkbox input "true"
click at [381, 225] on p "Toxic stress" at bounding box center [512, 223] width 307 height 11
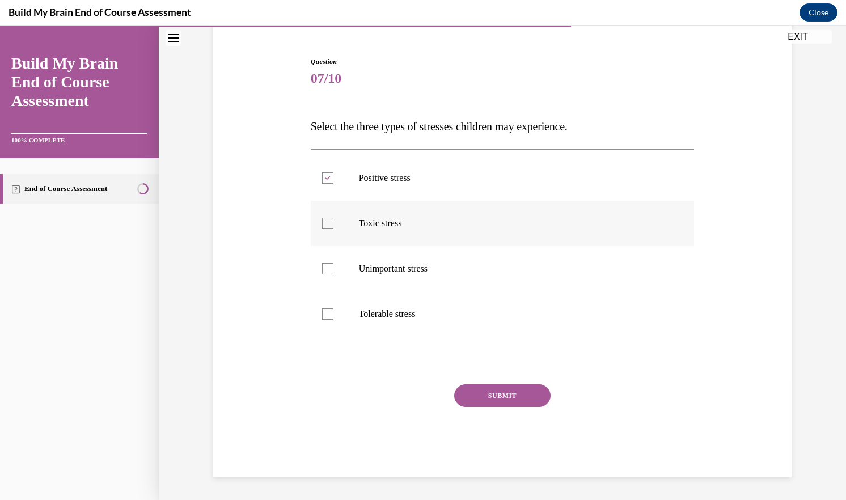
click at [334, 225] on input "Toxic stress" at bounding box center [327, 223] width 11 height 11
checkbox input "true"
click at [410, 309] on p "Tolerable stress" at bounding box center [512, 314] width 307 height 11
click at [334, 309] on input "Tolerable stress" at bounding box center [327, 314] width 11 height 11
checkbox input "true"
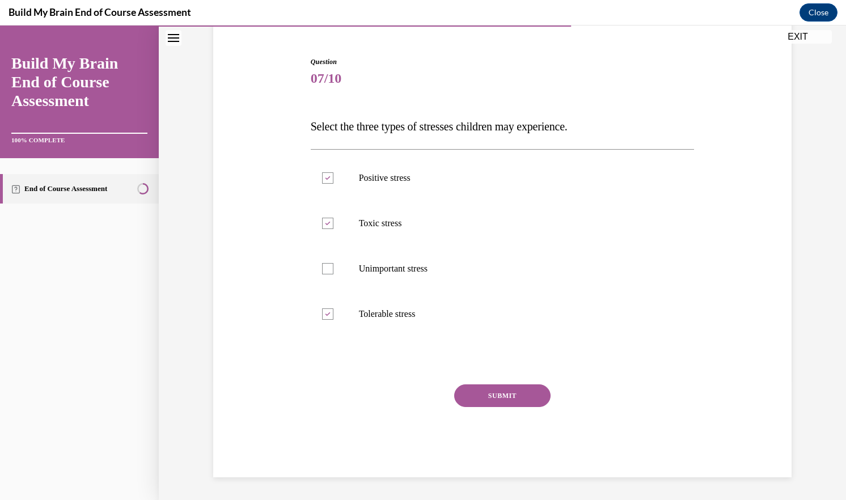
click at [471, 379] on div "Question 07/10 Select the three types of stresses children may experience. Posi…" at bounding box center [503, 267] width 384 height 421
click at [475, 393] on button "SUBMIT" at bounding box center [502, 396] width 96 height 23
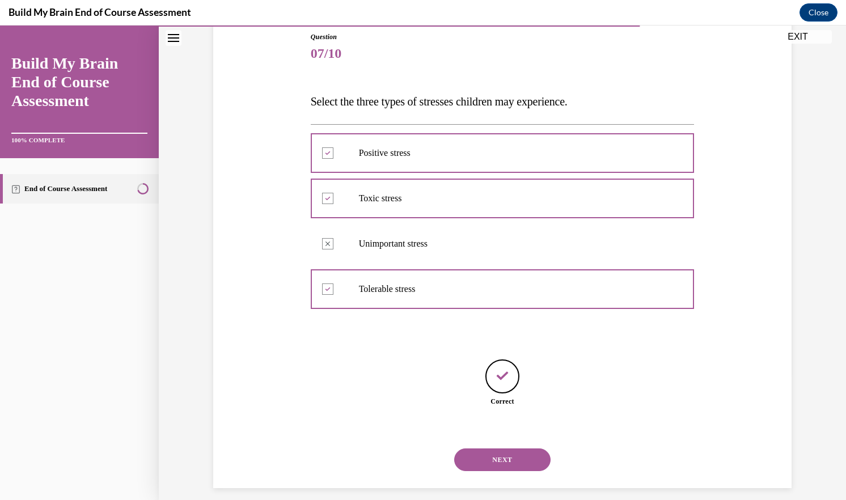
scroll to position [137, 0]
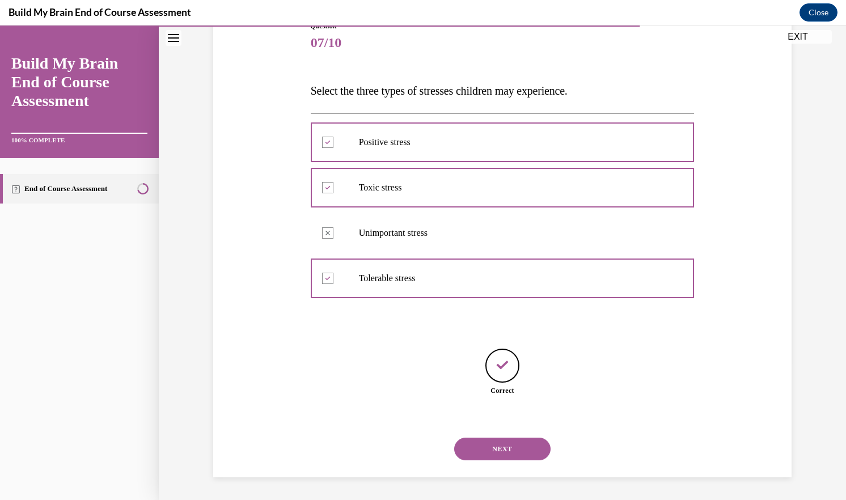
click at [520, 449] on button "NEXT" at bounding box center [502, 449] width 96 height 23
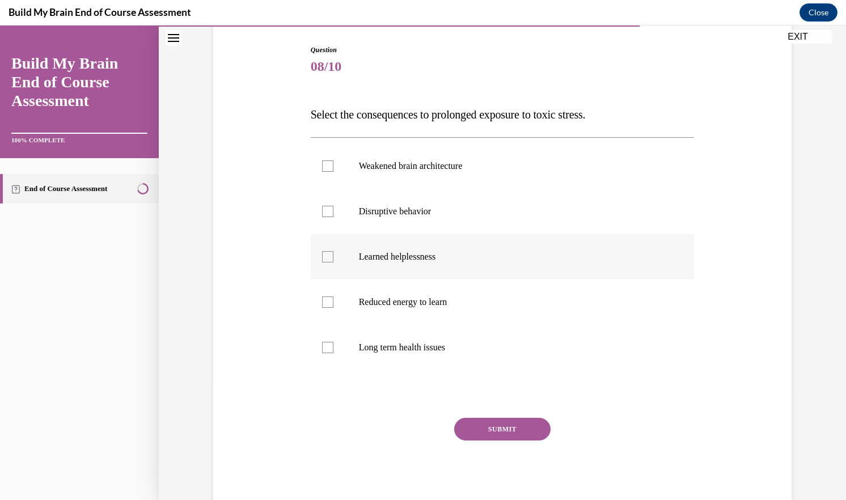
scroll to position [115, 0]
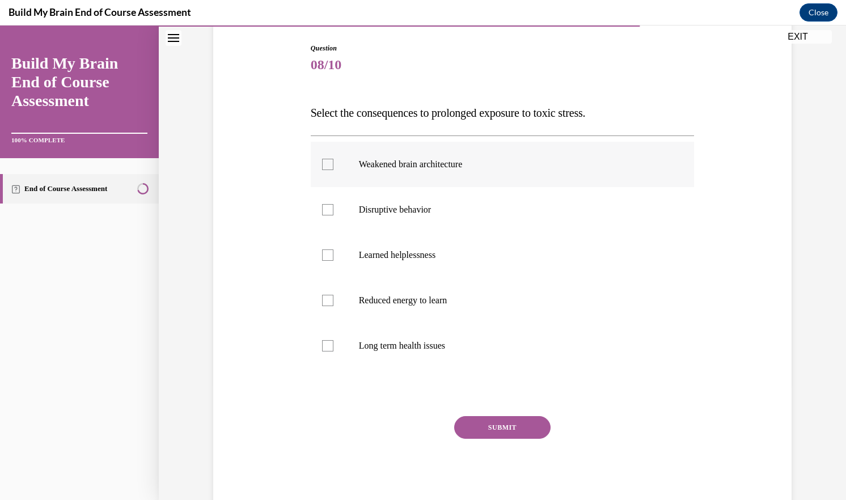
click at [424, 165] on p "Weakened brain architecture" at bounding box center [512, 164] width 307 height 11
click at [334, 165] on input "Weakened brain architecture" at bounding box center [327, 164] width 11 height 11
checkbox input "true"
click at [419, 204] on p "Disruptive behavior" at bounding box center [512, 209] width 307 height 11
click at [334, 204] on input "Disruptive behavior" at bounding box center [327, 209] width 11 height 11
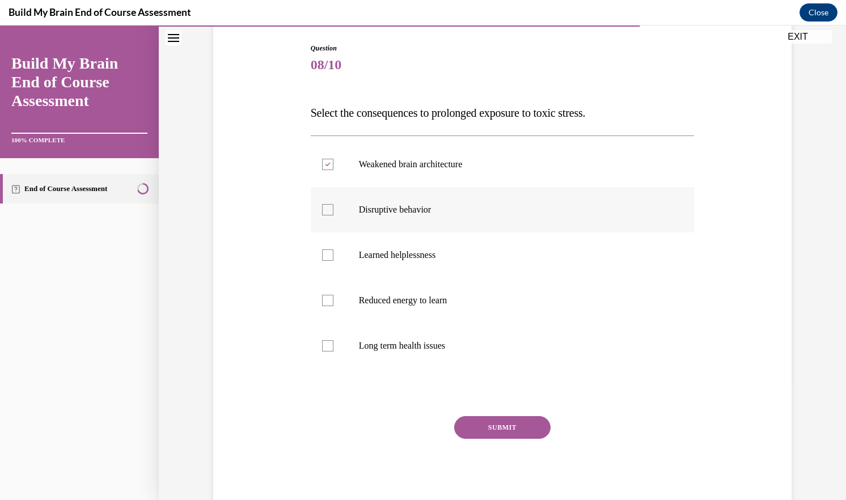
checkbox input "true"
click at [429, 299] on p "Reduced energy to learn" at bounding box center [512, 300] width 307 height 11
click at [334, 299] on input "Reduced energy to learn" at bounding box center [327, 300] width 11 height 11
checkbox input "true"
click at [441, 347] on p "Long term health issues" at bounding box center [512, 345] width 307 height 11
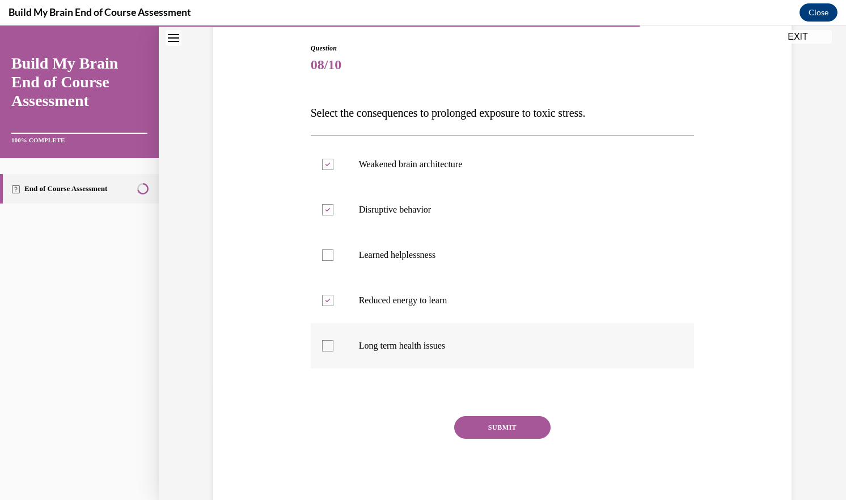
click at [334, 347] on input "Long term health issues" at bounding box center [327, 345] width 11 height 11
checkbox input "true"
click at [495, 438] on button "SUBMIT" at bounding box center [502, 427] width 96 height 23
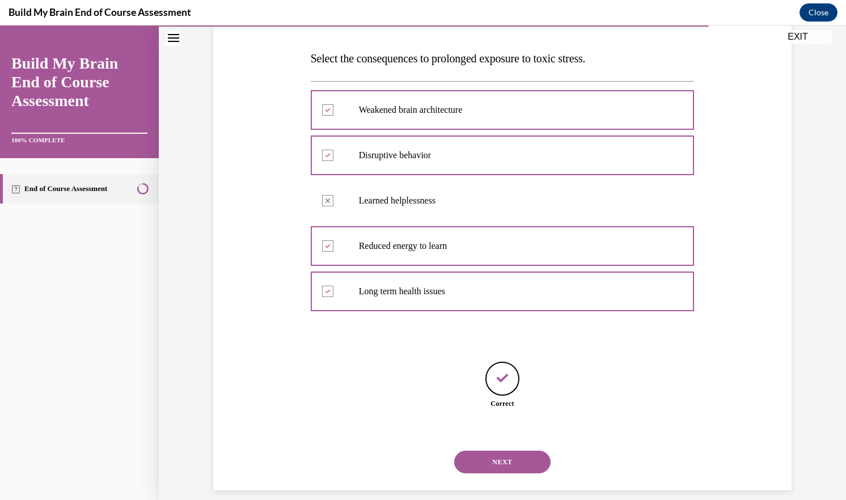
scroll to position [182, 0]
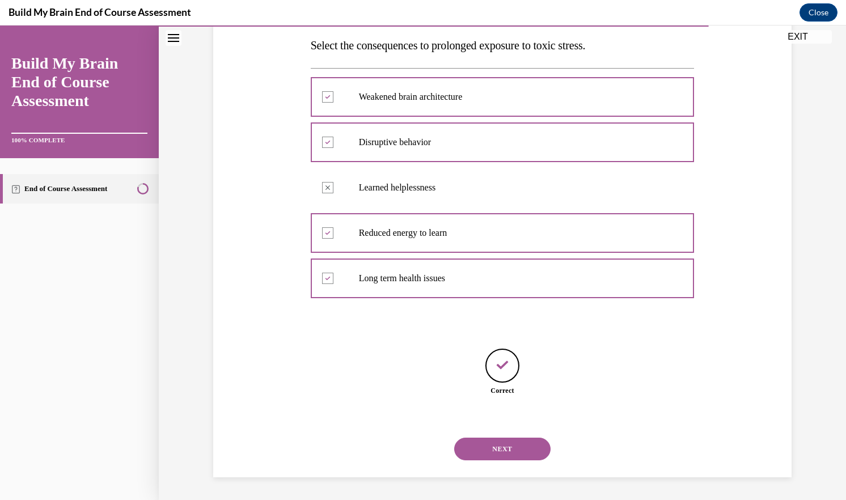
click at [497, 454] on button "NEXT" at bounding box center [502, 449] width 96 height 23
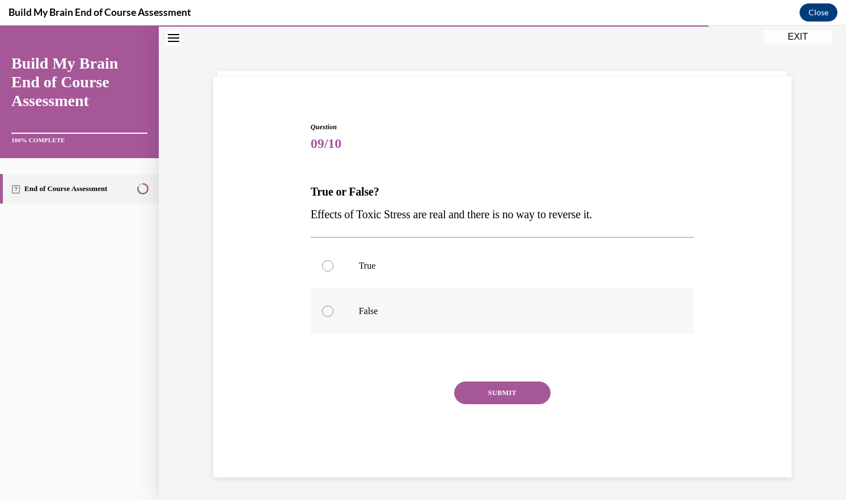
click at [353, 296] on label "False" at bounding box center [503, 311] width 384 height 45
click at [334, 306] on input "False" at bounding box center [327, 311] width 11 height 11
radio input "true"
click at [476, 390] on button "SUBMIT" at bounding box center [502, 393] width 96 height 23
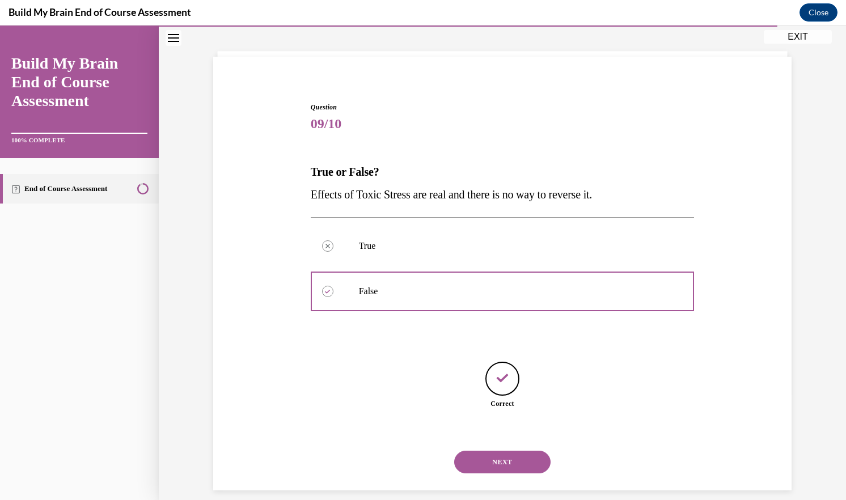
scroll to position [69, 0]
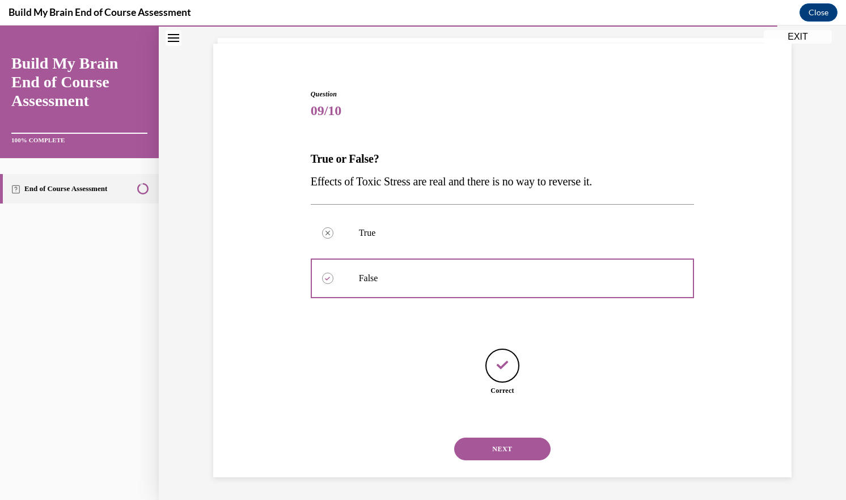
click at [508, 446] on button "NEXT" at bounding box center [502, 449] width 96 height 23
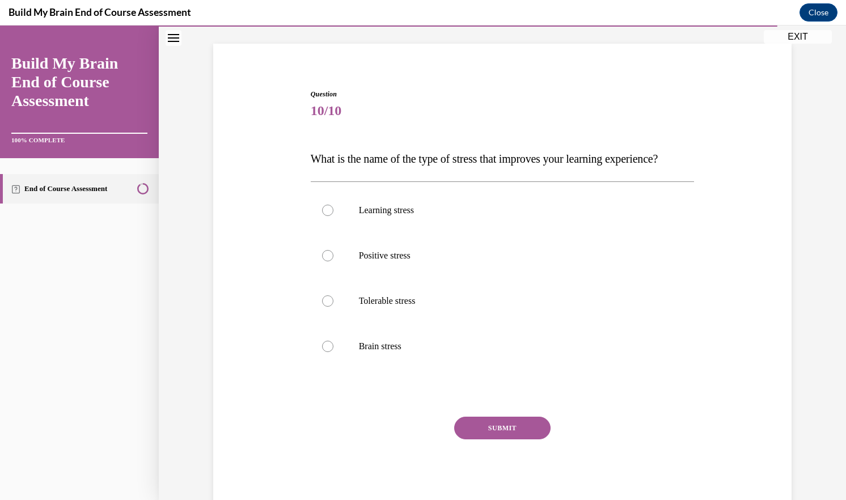
scroll to position [60, 0]
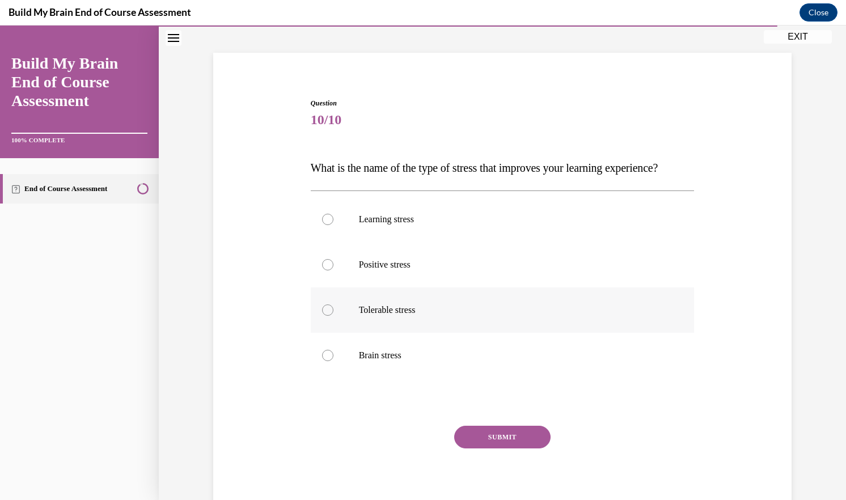
click at [397, 323] on label "Tolerable stress" at bounding box center [503, 310] width 384 height 45
click at [334, 316] on input "Tolerable stress" at bounding box center [327, 310] width 11 height 11
radio input "true"
click at [393, 288] on label "Positive stress" at bounding box center [503, 264] width 384 height 45
click at [334, 271] on input "Positive stress" at bounding box center [327, 264] width 11 height 11
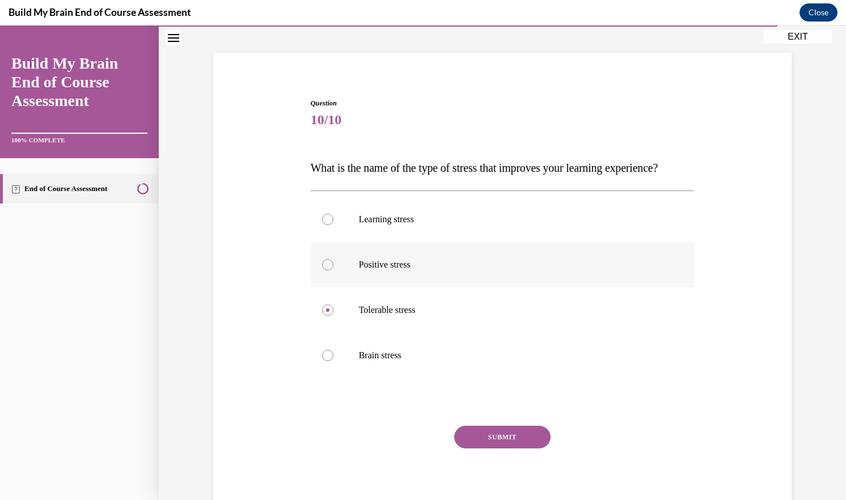
radio input "true"
click at [505, 449] on button "SUBMIT" at bounding box center [502, 437] width 96 height 23
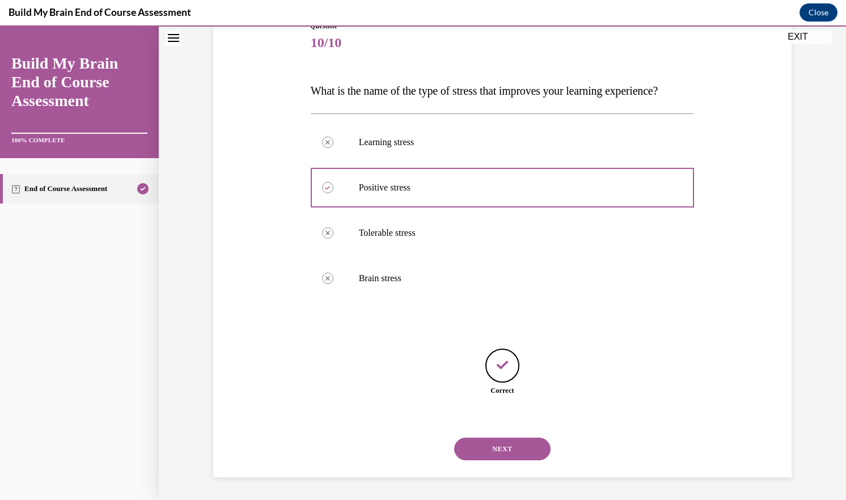
scroll to position [159, 0]
click at [507, 447] on button "NEXT" at bounding box center [502, 449] width 96 height 23
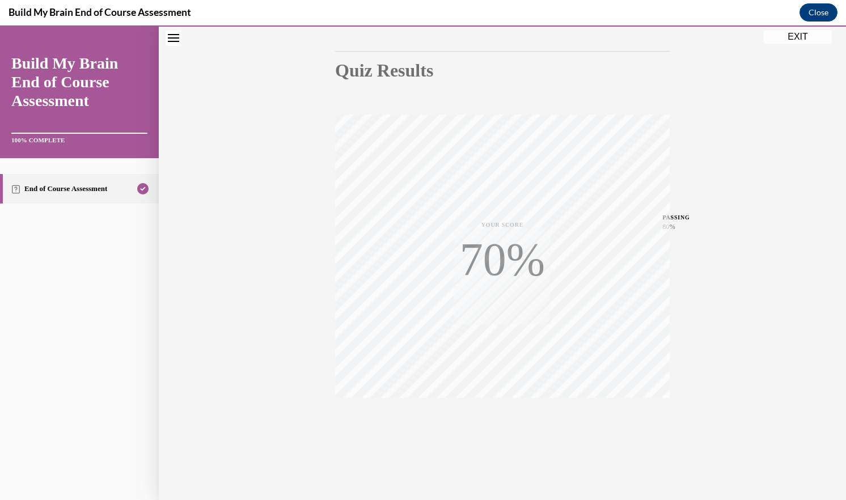
scroll to position [107, 0]
click at [800, 29] on div "Quiz Results PASSING 80% Your score 100% Passed PASSING 80% Your score Your sco…" at bounding box center [503, 228] width 688 height 546
click at [799, 41] on button "EXIT" at bounding box center [798, 37] width 68 height 14
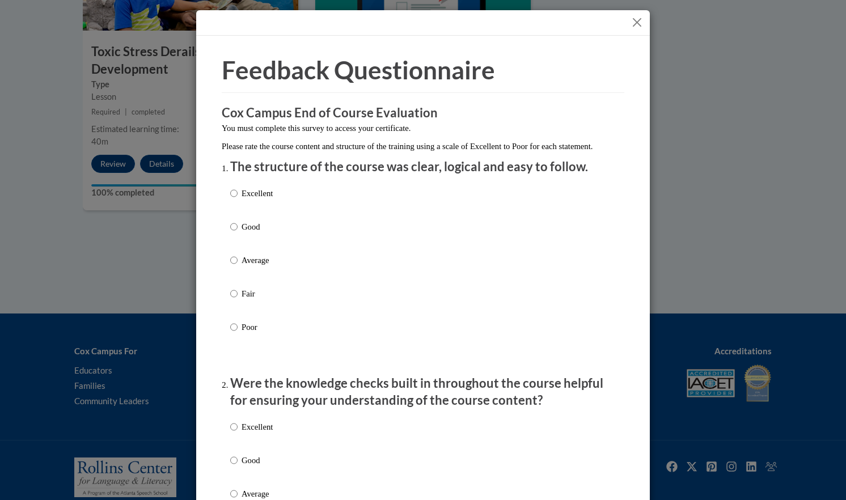
click at [253, 233] on p "Good" at bounding box center [257, 227] width 31 height 12
click at [238, 233] on input "Good" at bounding box center [233, 227] width 7 height 12
radio input "true"
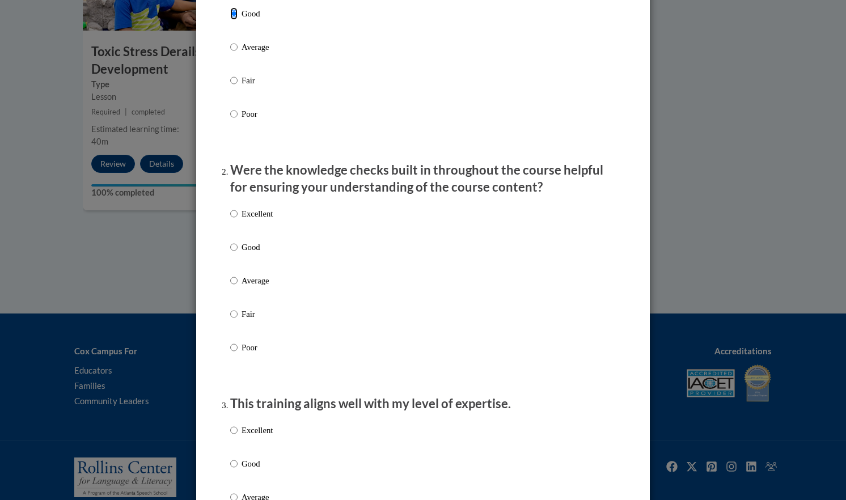
scroll to position [214, 0]
click at [249, 219] on p "Excellent" at bounding box center [257, 212] width 31 height 12
click at [238, 219] on input "Excellent" at bounding box center [233, 212] width 7 height 12
radio input "true"
click at [258, 469] on p "Good" at bounding box center [257, 463] width 31 height 12
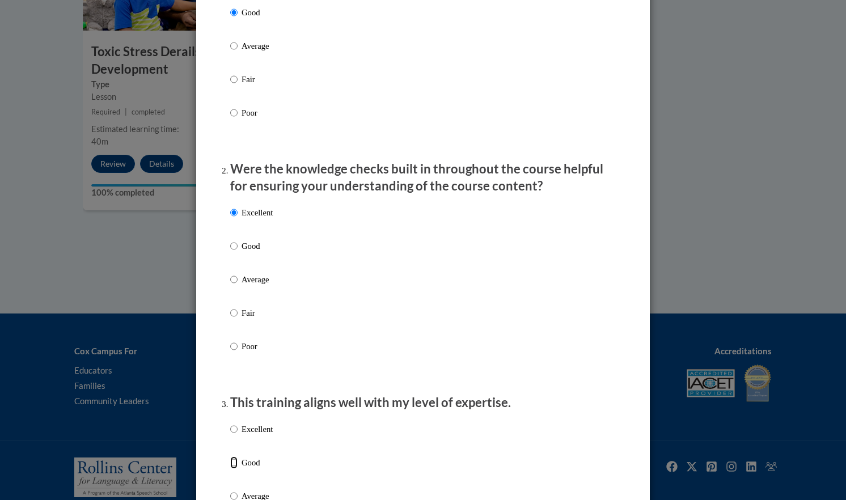
click at [238, 469] on input "Good" at bounding box center [233, 463] width 7 height 12
radio input "true"
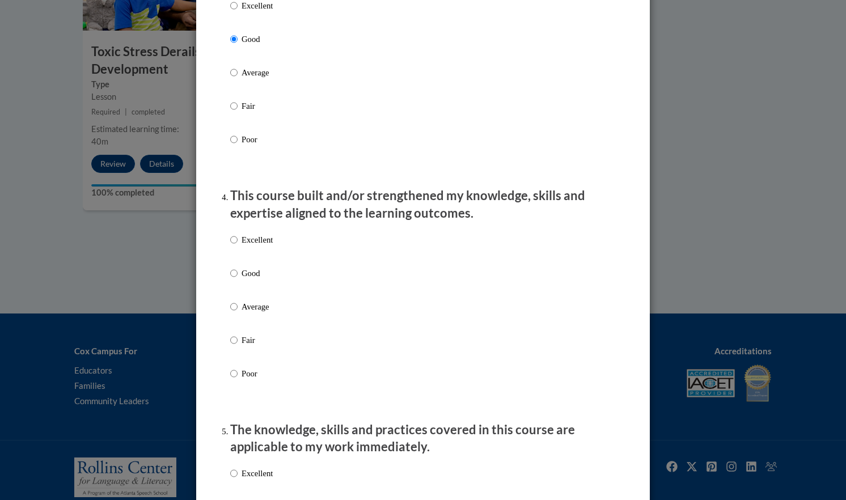
click at [263, 246] on p "Excellent" at bounding box center [257, 240] width 31 height 12
click at [238, 246] on input "Excellent" at bounding box center [233, 240] width 7 height 12
radio input "true"
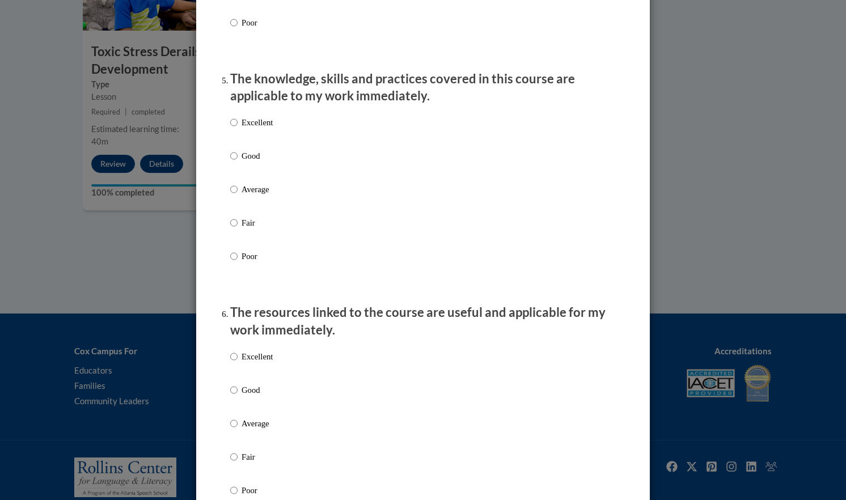
scroll to position [989, 0]
click at [260, 129] on p "Excellent" at bounding box center [257, 122] width 31 height 12
click at [238, 129] on input "Excellent" at bounding box center [233, 122] width 7 height 12
radio input "true"
click at [252, 363] on p "Excellent" at bounding box center [257, 357] width 31 height 12
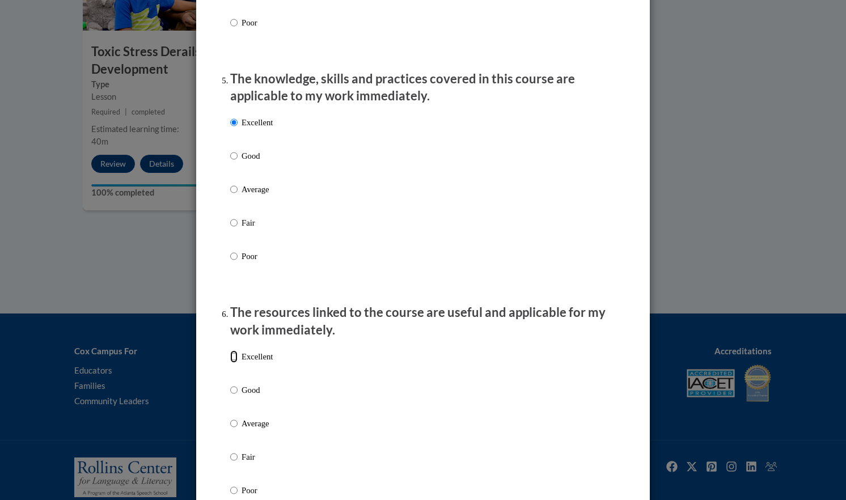
click at [238, 363] on input "Excellent" at bounding box center [233, 357] width 7 height 12
radio input "true"
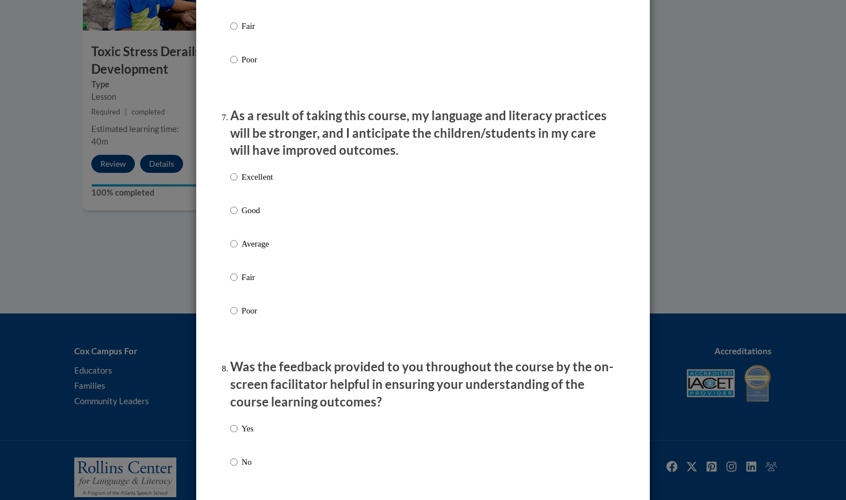
scroll to position [1423, 0]
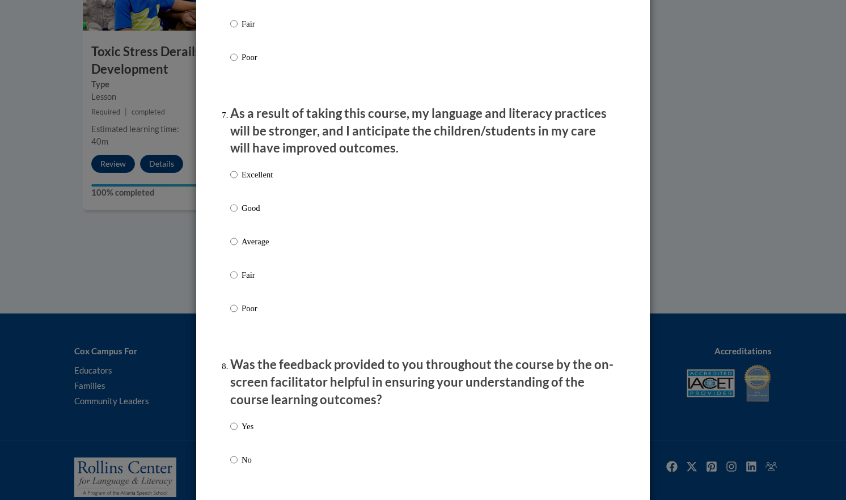
click at [268, 248] on p "Average" at bounding box center [257, 241] width 31 height 12
click at [238, 248] on input "Average" at bounding box center [233, 241] width 7 height 12
radio input "true"
click at [244, 466] on p "No" at bounding box center [248, 460] width 12 height 12
click at [238, 466] on input "No" at bounding box center [233, 460] width 7 height 12
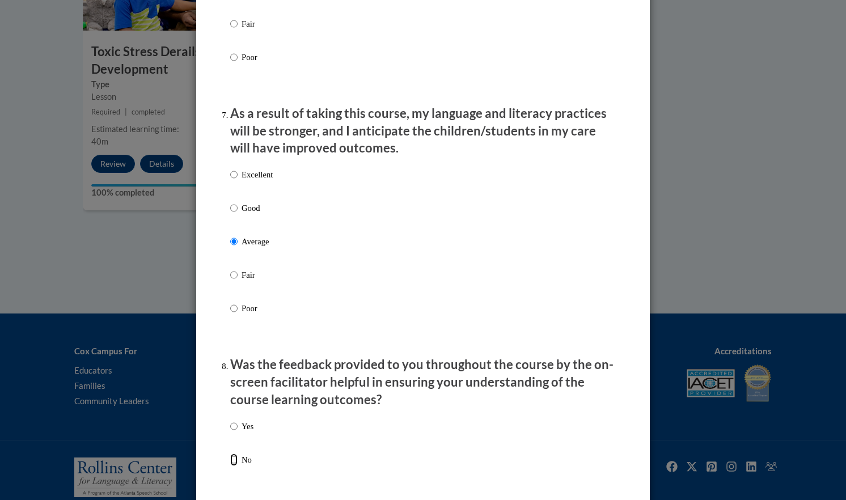
radio input "true"
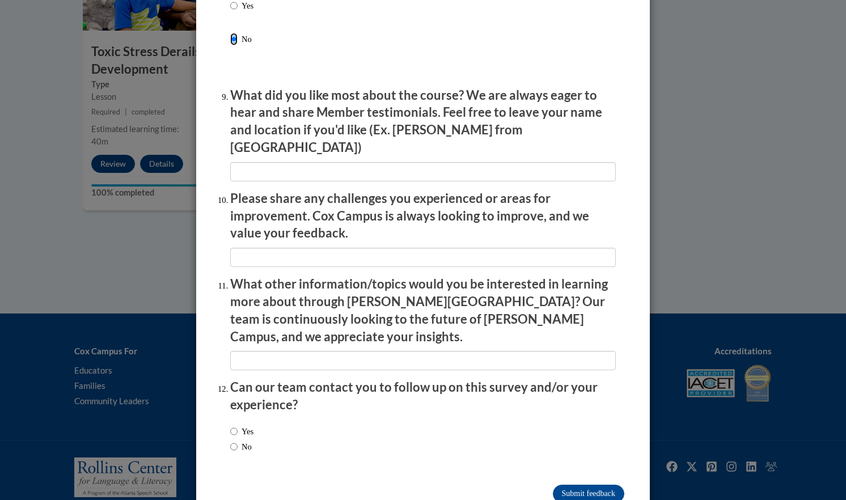
scroll to position [1845, 0]
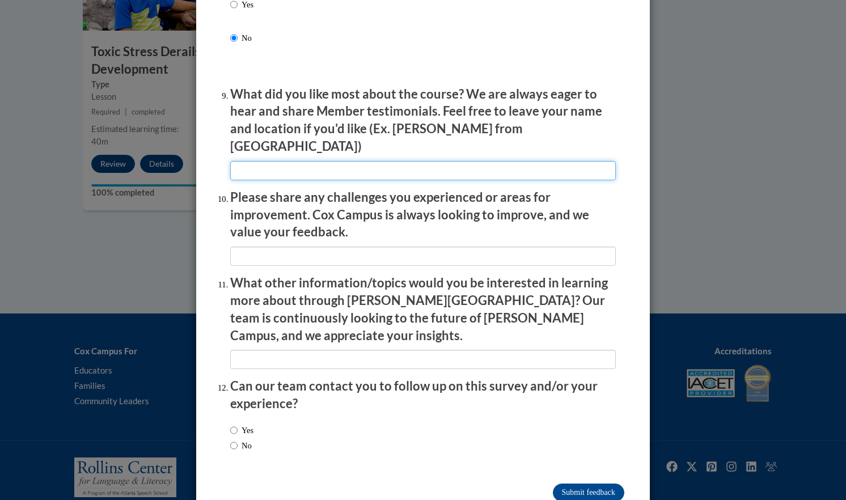
click at [501, 161] on input "textbox" at bounding box center [423, 170] width 386 height 19
type input "THE EXAMPLES"
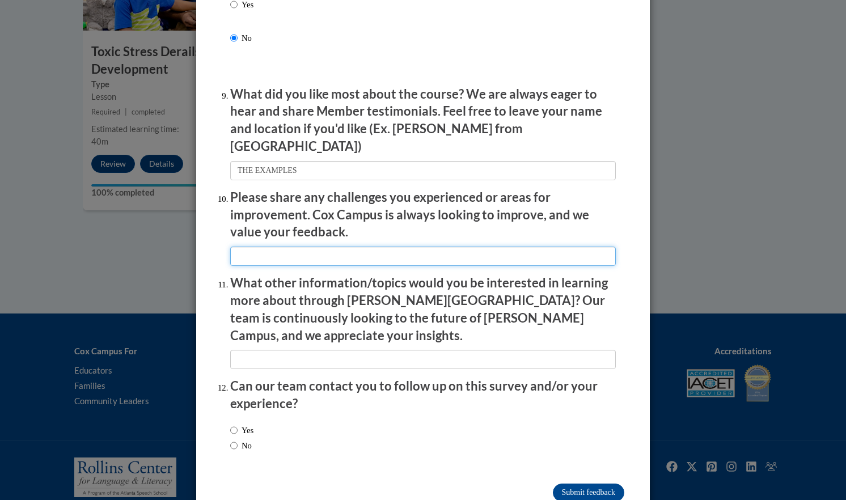
type input "NONE"
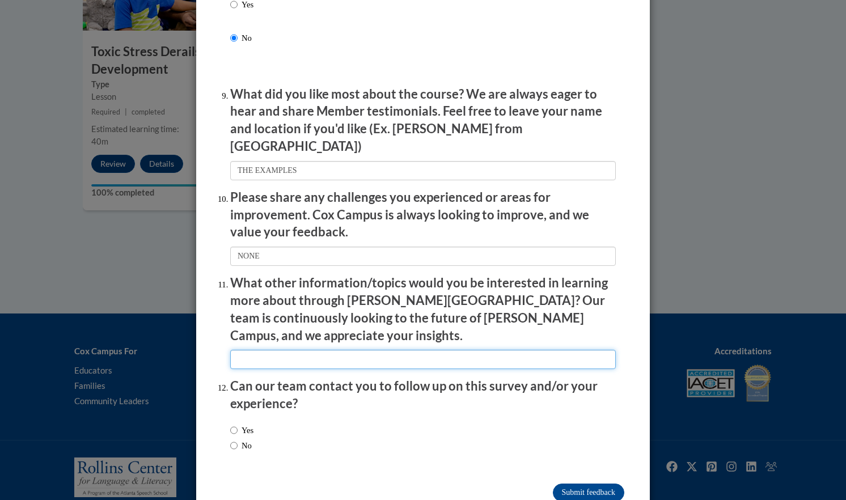
type input "MORE ABOUT SLEEP TIME"
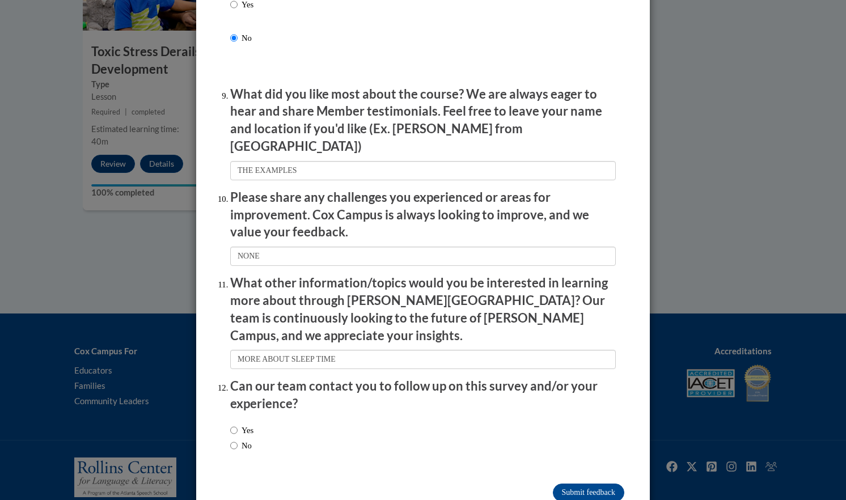
click at [243, 440] on label "No" at bounding box center [241, 446] width 22 height 12
click at [238, 440] on input "No" at bounding box center [233, 446] width 7 height 12
radio input "true"
click at [576, 484] on input "Submit feedback" at bounding box center [588, 493] width 71 height 18
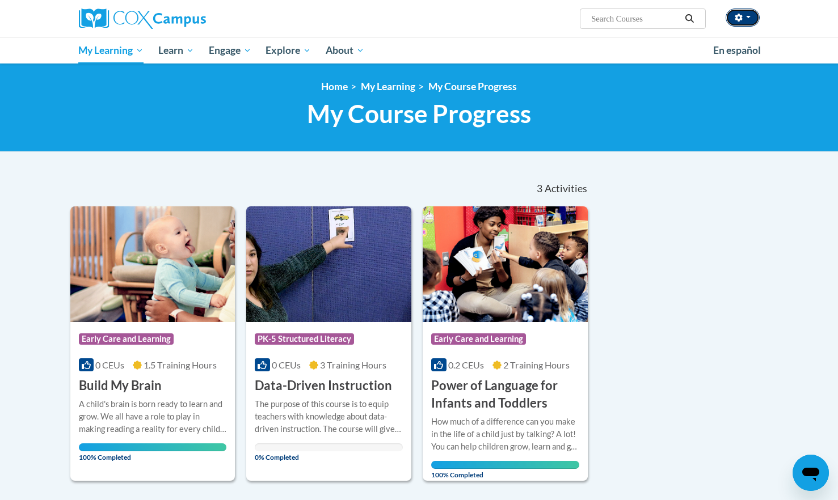
click at [751, 20] on button "button" at bounding box center [743, 18] width 34 height 18
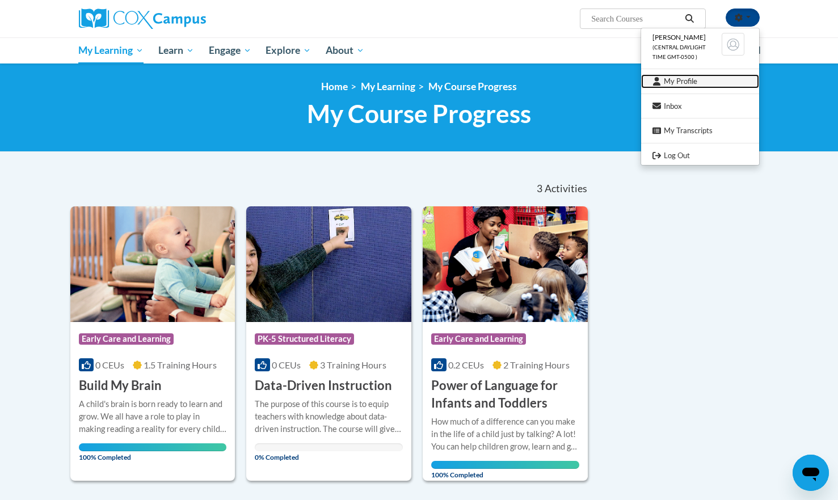
click at [689, 82] on link "My Profile" at bounding box center [700, 81] width 118 height 14
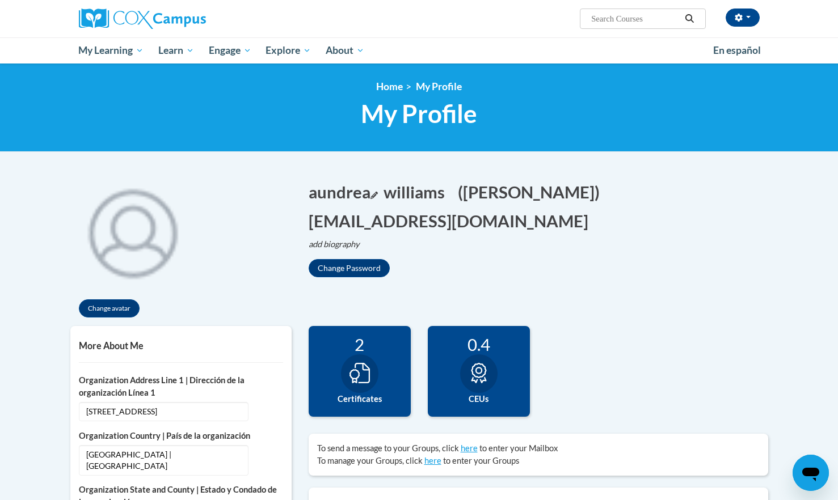
click at [361, 196] on button "aundrea Edit" at bounding box center [343, 191] width 69 height 23
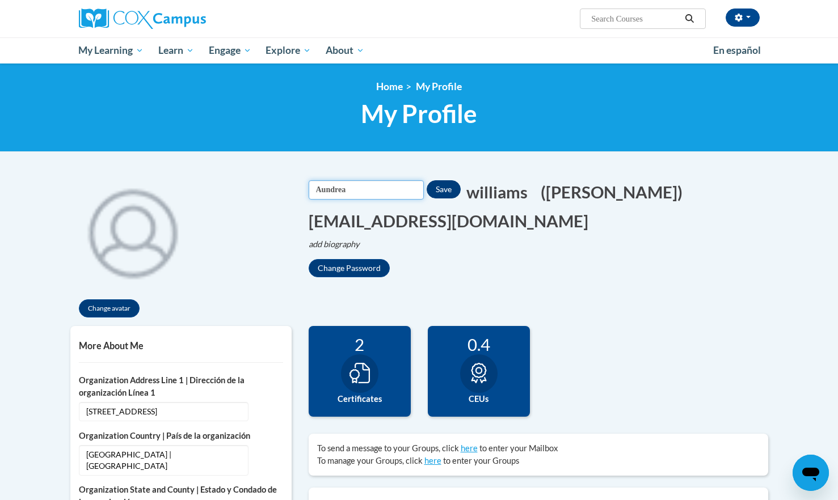
type input "Aundrea"
click at [458, 183] on button "Save" at bounding box center [444, 189] width 34 height 18
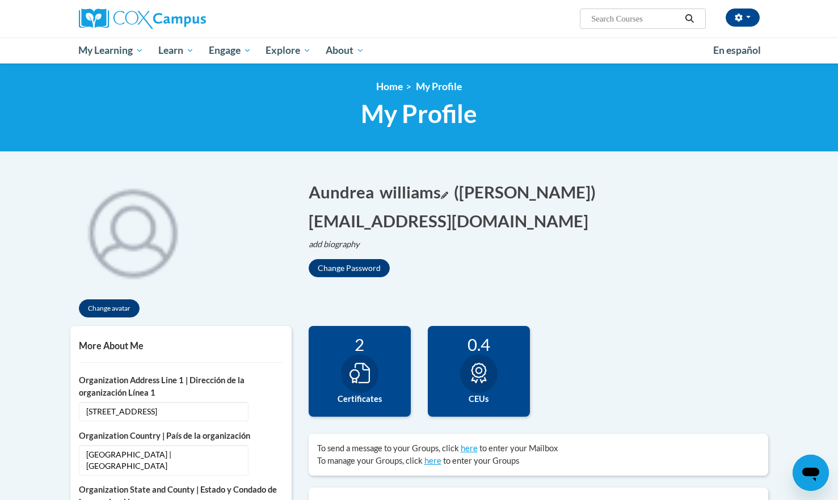
click at [412, 194] on button "williams Edit" at bounding box center [413, 191] width 69 height 23
type input "Williams"
click at [530, 185] on button "Save" at bounding box center [514, 189] width 34 height 18
click at [567, 194] on button "(aundrea williams) Edit" at bounding box center [591, 191] width 149 height 23
type input "[PERSON_NAME]"
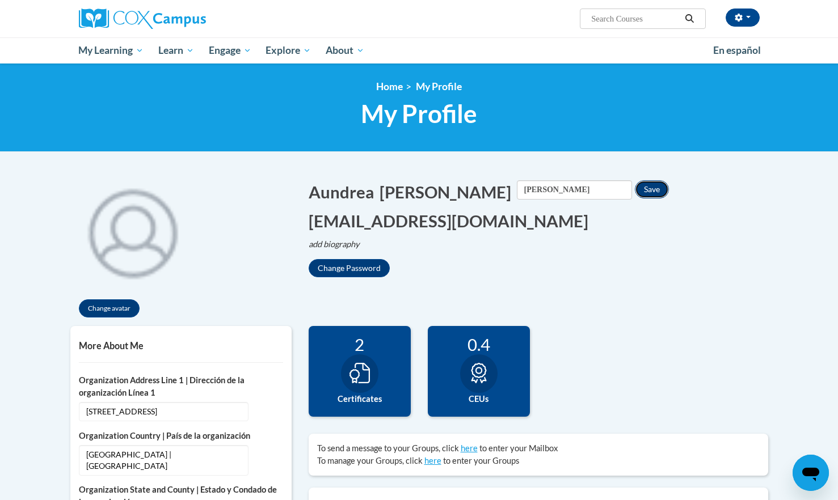
click at [635, 192] on button "Save" at bounding box center [652, 189] width 34 height 18
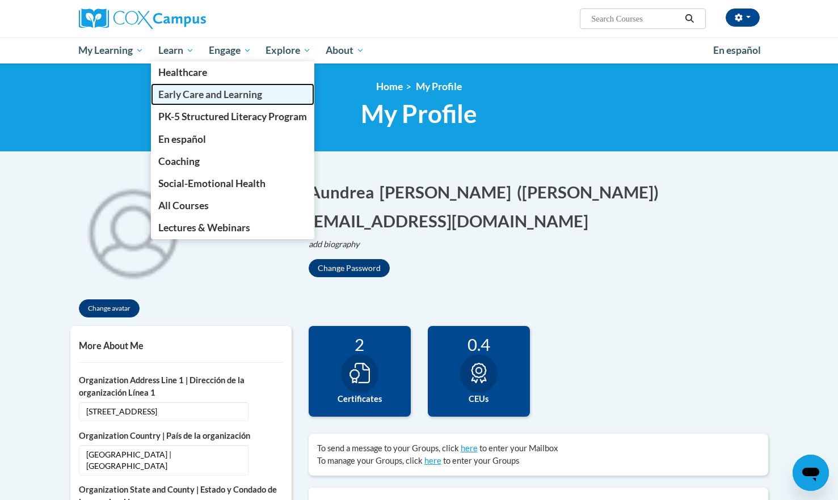
click at [189, 95] on span "Early Care and Learning" at bounding box center [210, 94] width 104 height 12
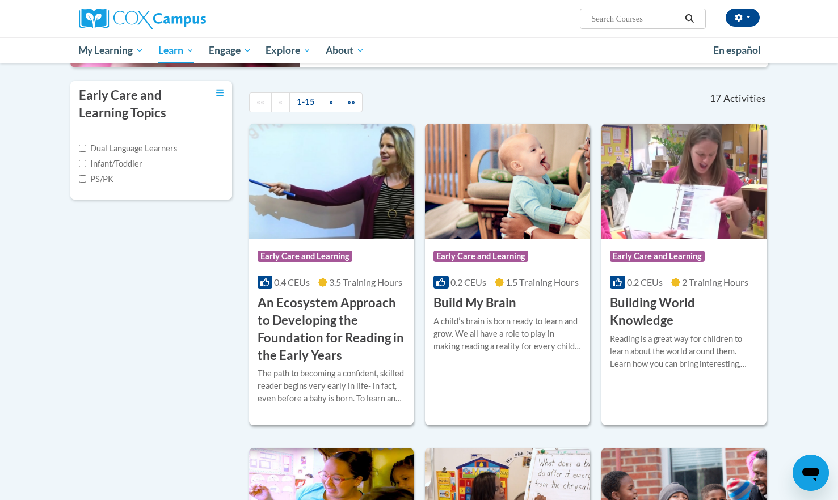
scroll to position [237, 0]
click at [467, 300] on h3 "Build My Brain" at bounding box center [474, 303] width 83 height 18
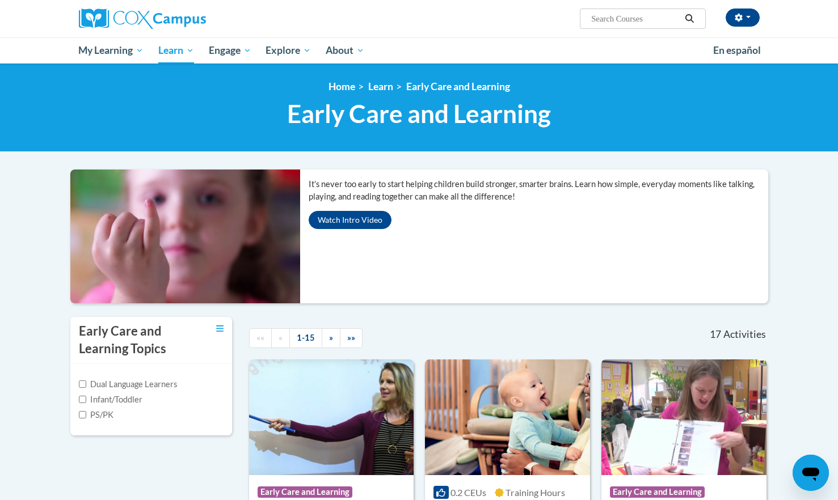
scroll to position [237, 0]
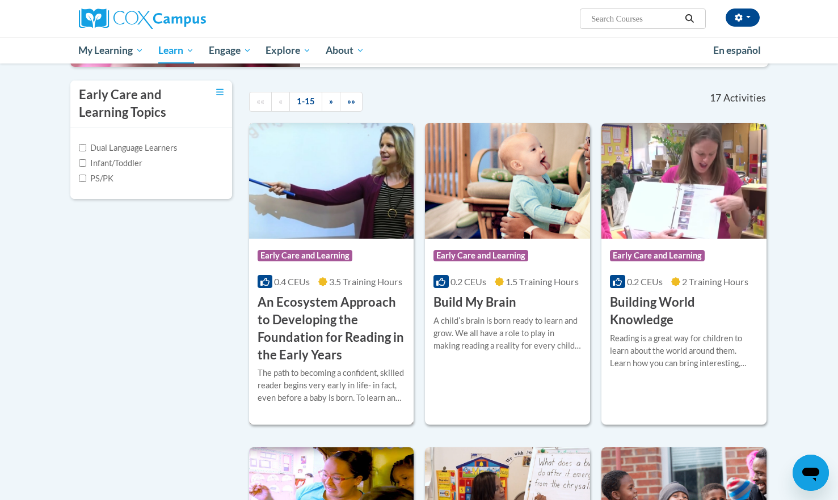
click at [319, 339] on h3 "An Ecosystem Approach to Developing the Foundation for Reading in the Early Yea…" at bounding box center [332, 329] width 148 height 70
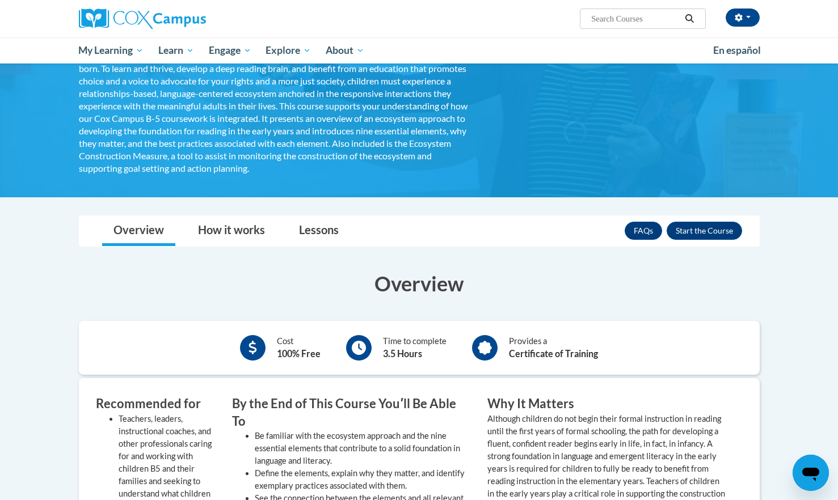
scroll to position [169, 0]
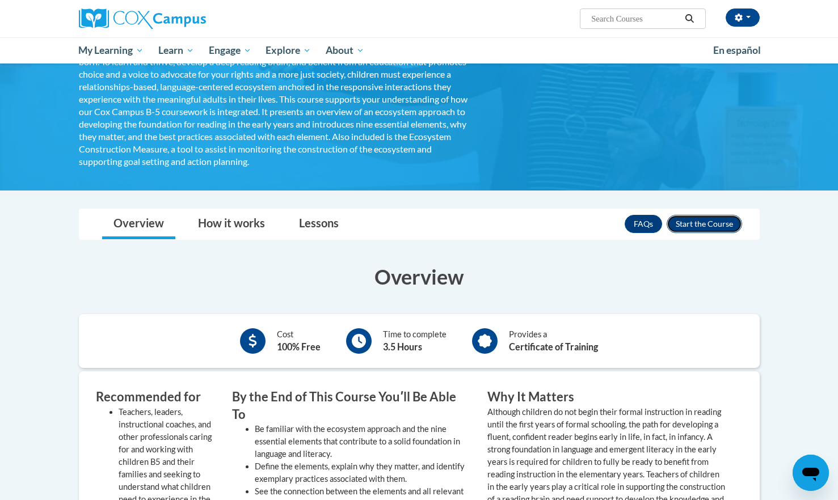
click at [710, 226] on button "Enroll" at bounding box center [704, 224] width 75 height 18
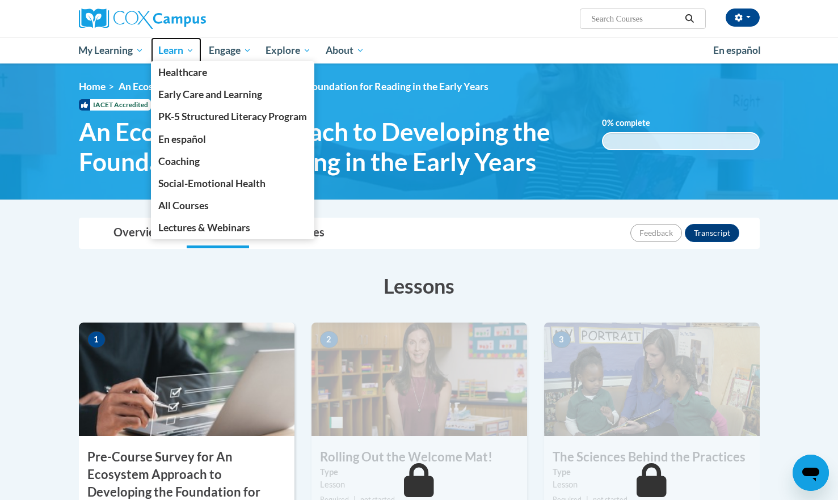
click at [178, 47] on span "Learn" at bounding box center [176, 51] width 36 height 14
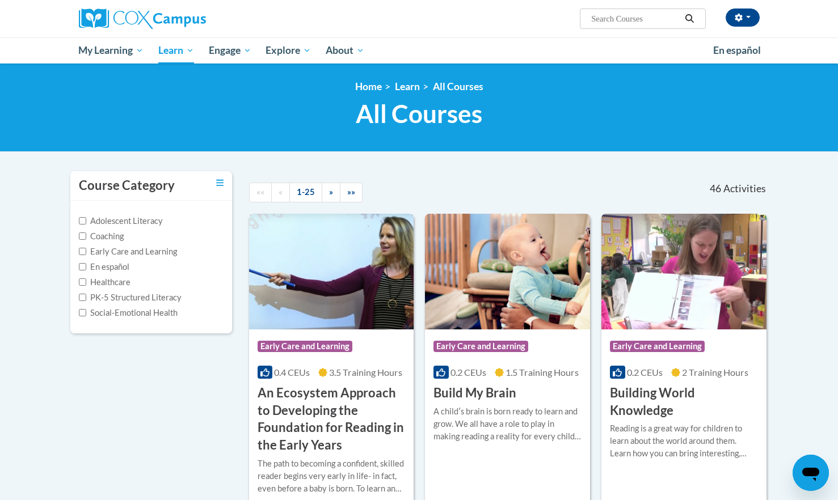
click at [317, 438] on h3 "An Ecosystem Approach to Developing the Foundation for Reading in the Early Yea…" at bounding box center [332, 420] width 148 height 70
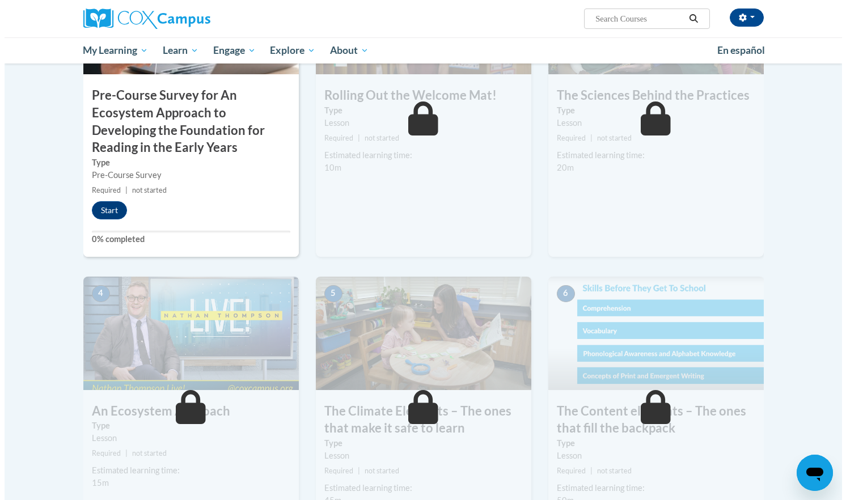
scroll to position [364, 0]
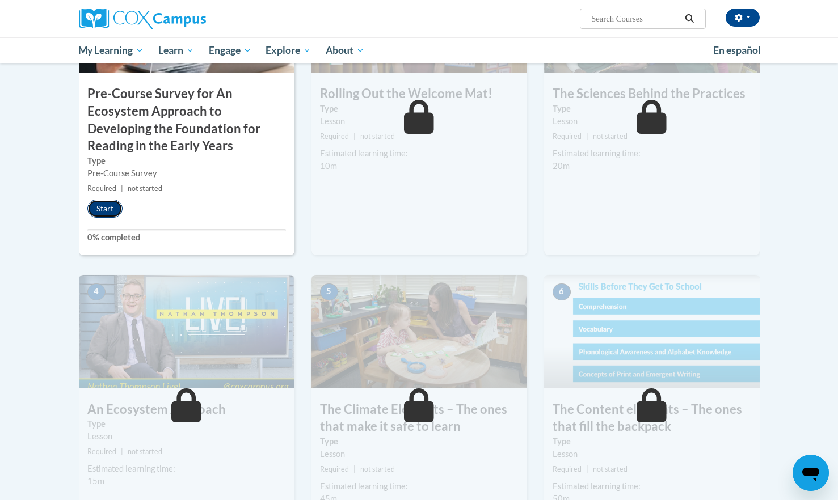
click at [100, 214] on button "Start" at bounding box center [104, 209] width 35 height 18
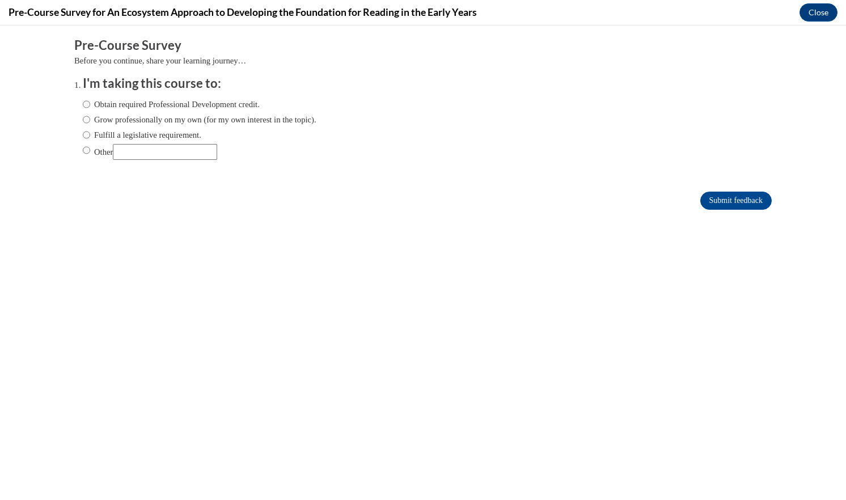
scroll to position [0, 0]
click at [168, 154] on input "Other" at bounding box center [165, 152] width 104 height 16
type input "I WORK IN A CHILDCARE FICILITY"
click at [83, 150] on input "Other" at bounding box center [86, 150] width 7 height 12
radio input "true"
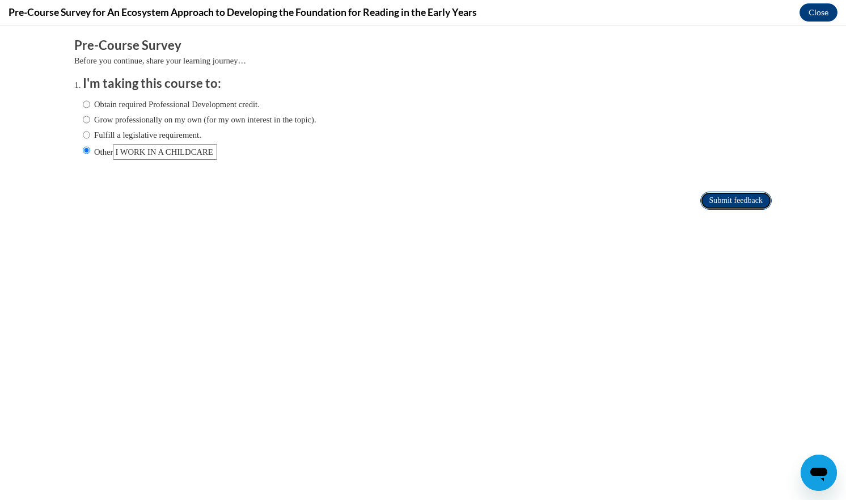
click at [711, 192] on input "Submit feedback" at bounding box center [736, 201] width 71 height 18
click at [732, 198] on input "Submit feedback" at bounding box center [736, 201] width 71 height 18
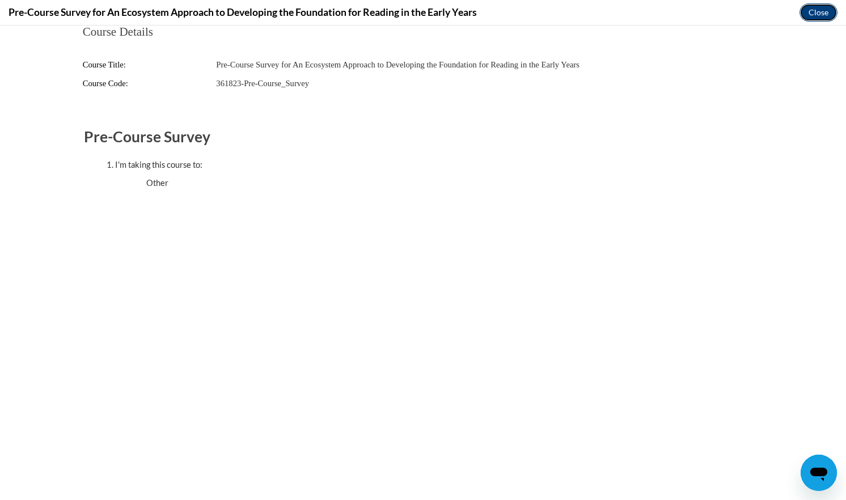
click at [818, 16] on button "Close" at bounding box center [819, 12] width 38 height 18
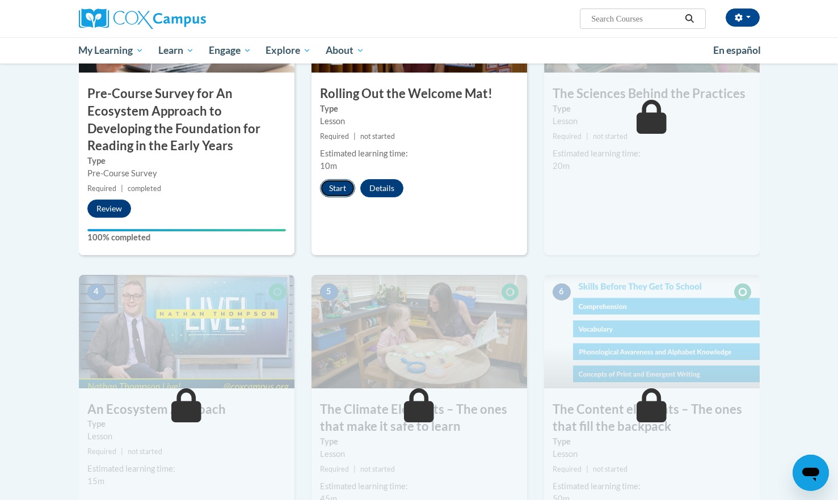
click at [338, 193] on button "Start" at bounding box center [337, 188] width 35 height 18
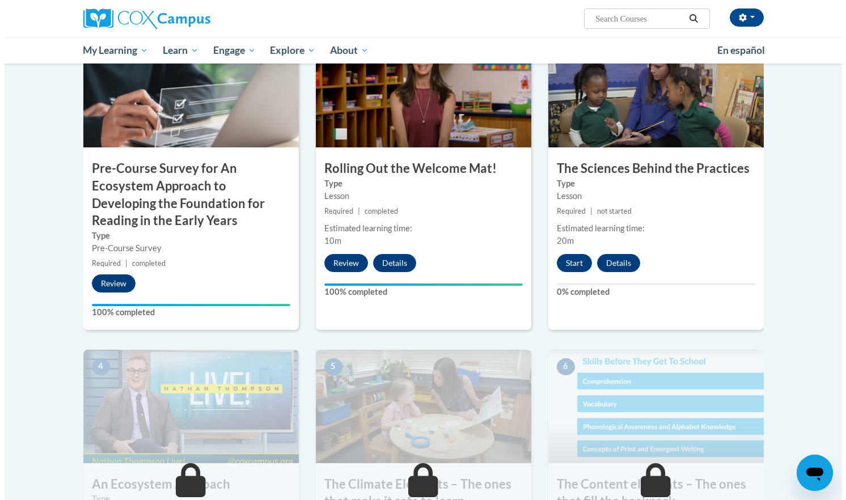
scroll to position [289, 0]
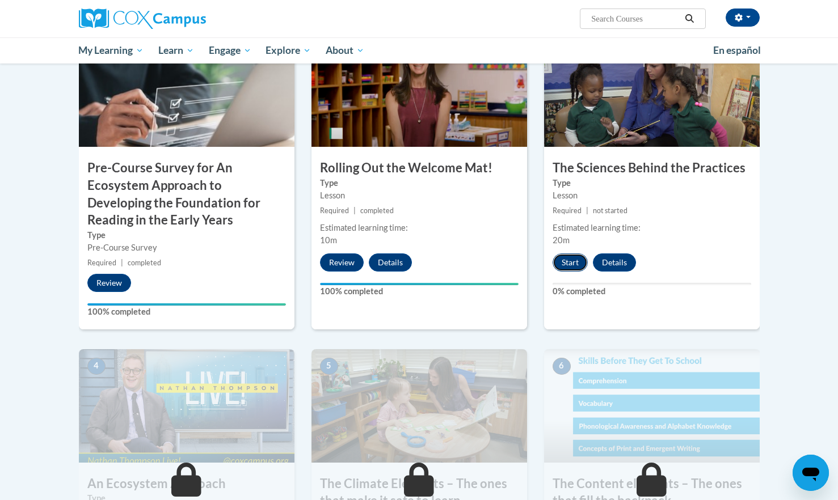
click at [571, 263] on button "Start" at bounding box center [570, 263] width 35 height 18
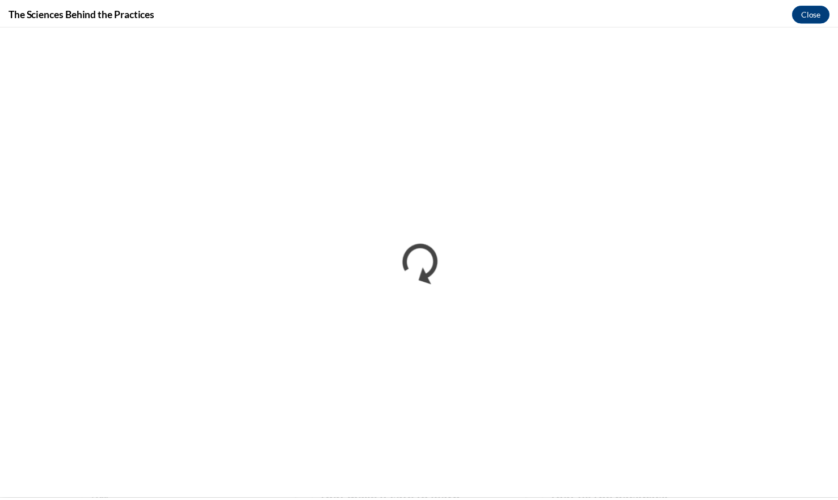
scroll to position [0, 0]
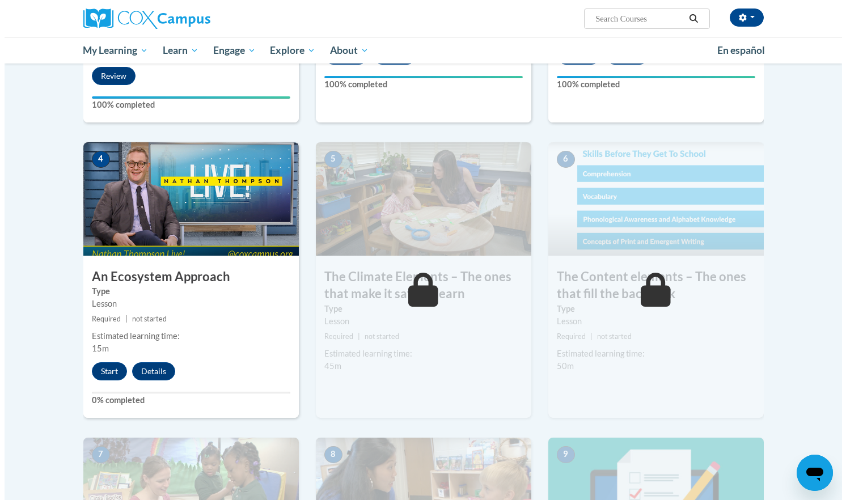
scroll to position [512, 0]
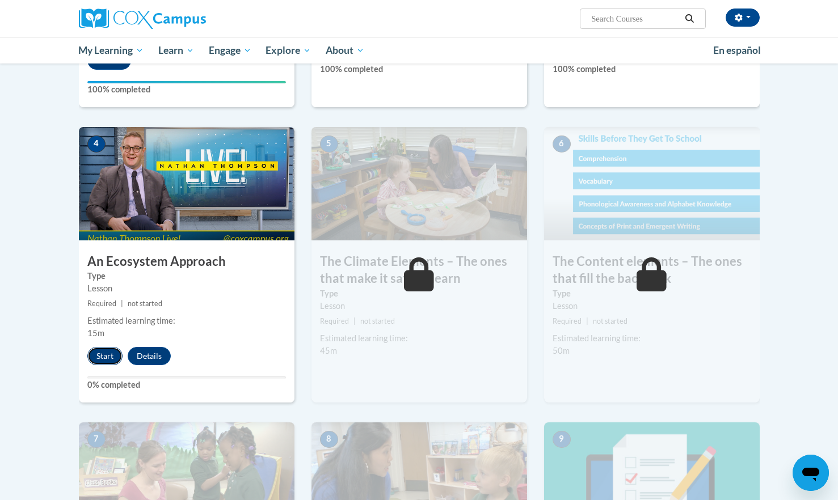
click at [106, 350] on button "Start" at bounding box center [104, 356] width 35 height 18
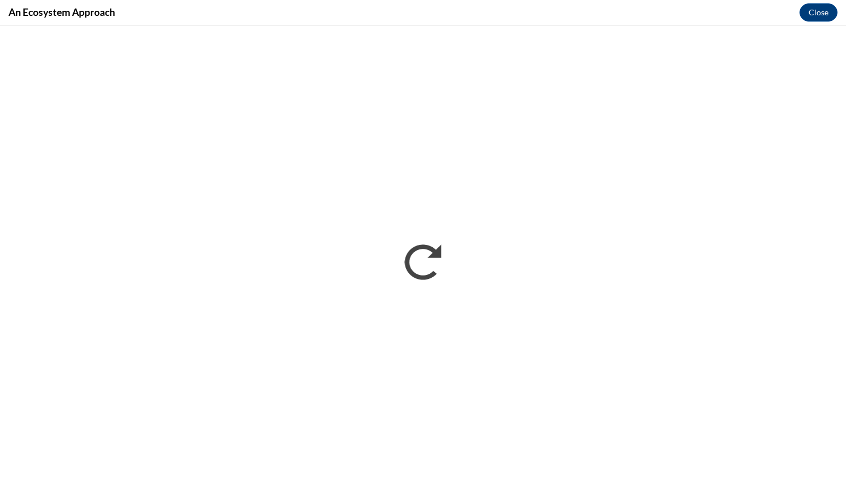
scroll to position [0, 0]
